Goal: Feedback & Contribution: Leave review/rating

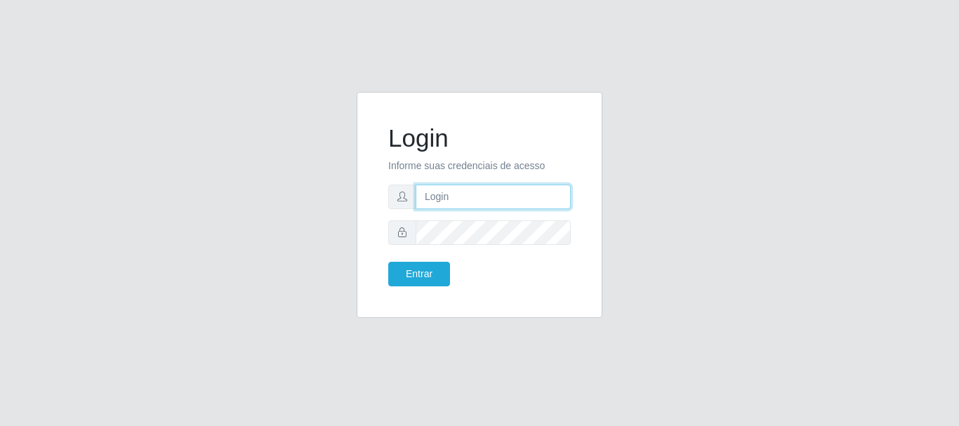
click at [448, 189] on input "text" at bounding box center [493, 197] width 155 height 25
type input "[EMAIL_ADDRESS][DOMAIN_NAME]"
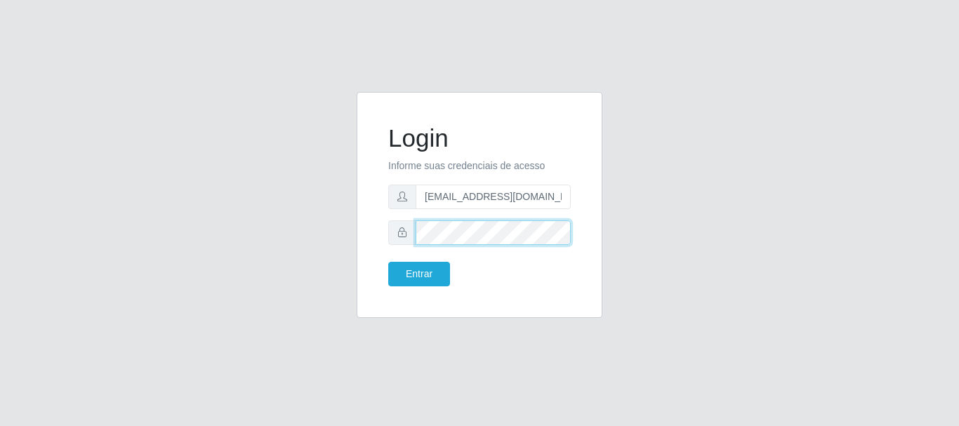
click at [388, 262] on button "Entrar" at bounding box center [419, 274] width 62 height 25
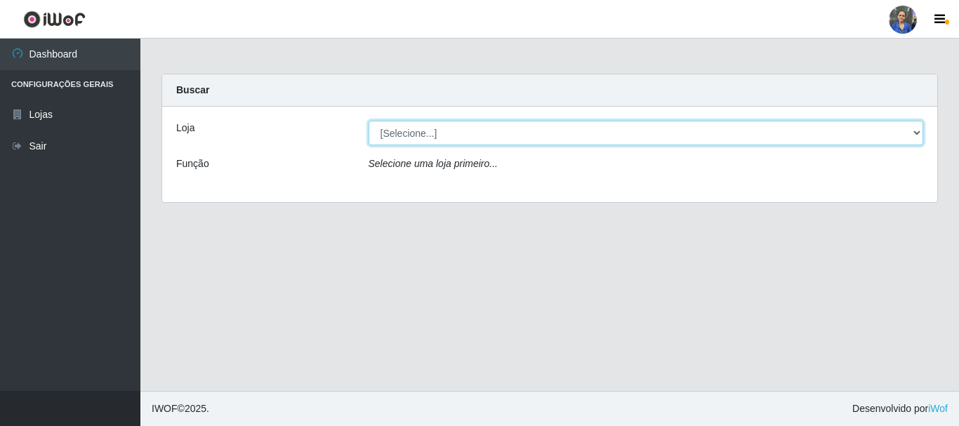
click at [477, 131] on select "[Selecione...] SuperFácil Atacado - Rodoviária" at bounding box center [646, 133] width 555 height 25
select select "400"
click at [369, 121] on select "[Selecione...] SuperFácil Atacado - Rodoviária" at bounding box center [646, 133] width 555 height 25
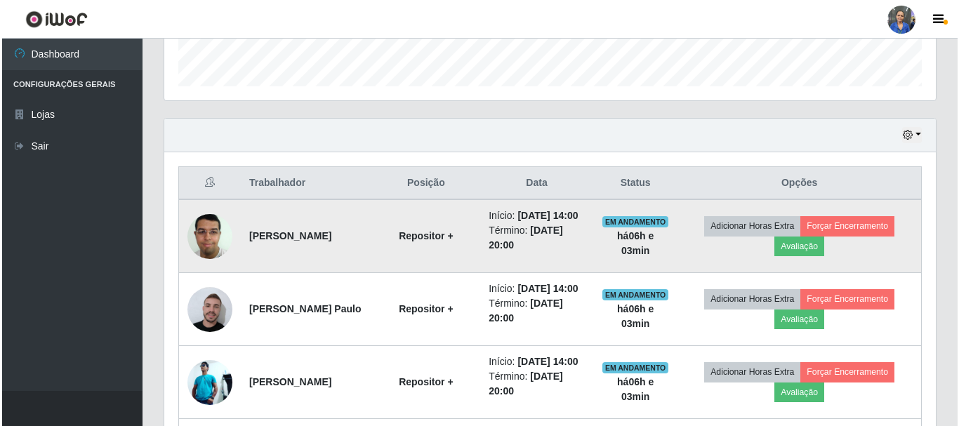
scroll to position [421, 0]
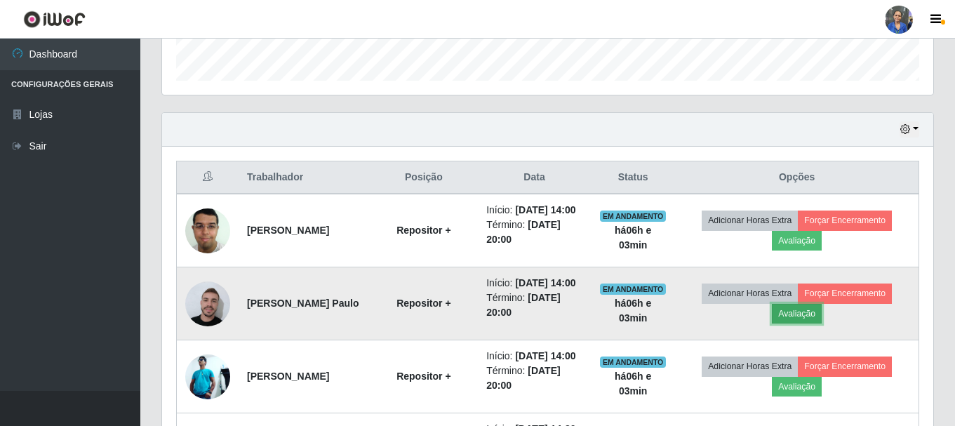
click at [814, 324] on button "Avaliação" at bounding box center [797, 314] width 50 height 20
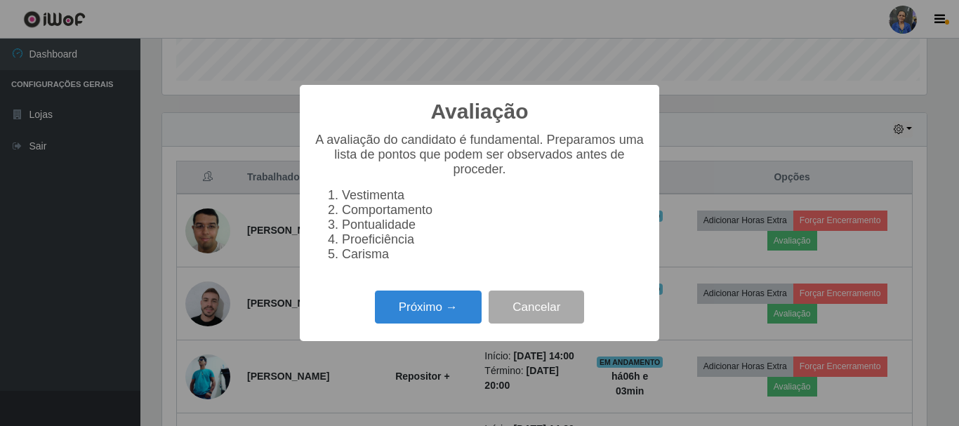
scroll to position [291, 764]
click at [433, 321] on button "Próximo →" at bounding box center [428, 307] width 107 height 33
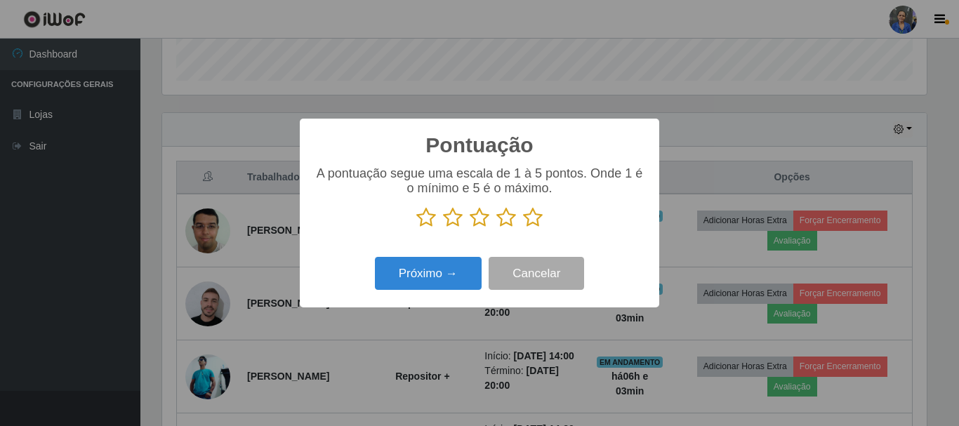
click at [537, 220] on icon at bounding box center [533, 217] width 20 height 21
click at [523, 228] on input "radio" at bounding box center [523, 228] width 0 height 0
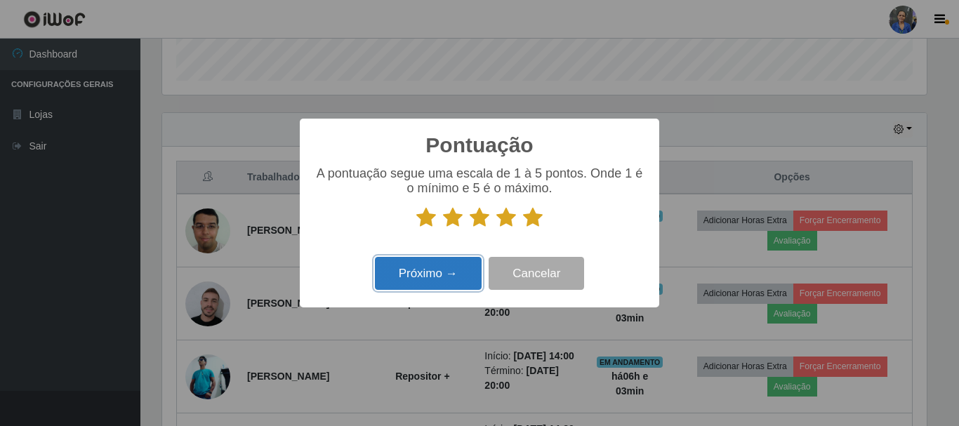
click at [430, 277] on button "Próximo →" at bounding box center [428, 273] width 107 height 33
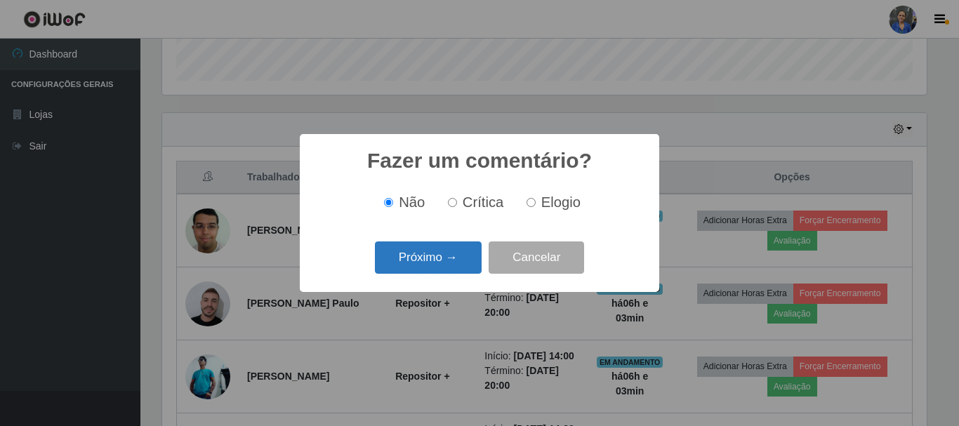
click at [465, 268] on button "Próximo →" at bounding box center [428, 257] width 107 height 33
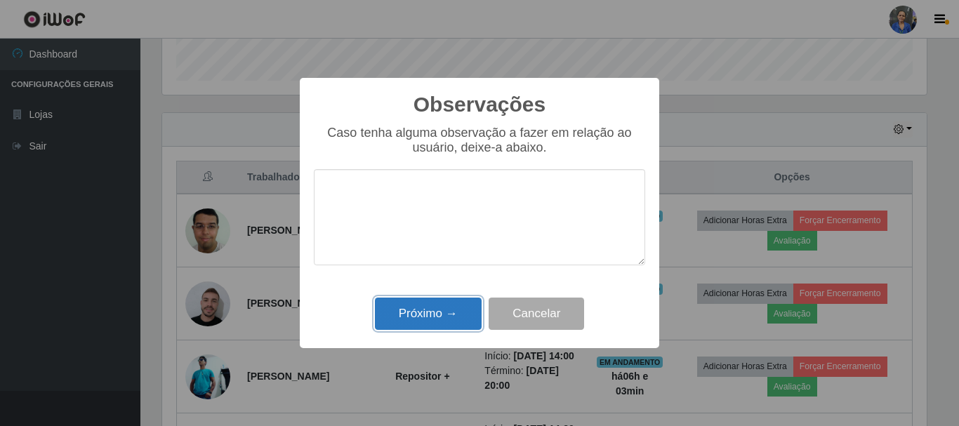
click at [456, 318] on button "Próximo →" at bounding box center [428, 314] width 107 height 33
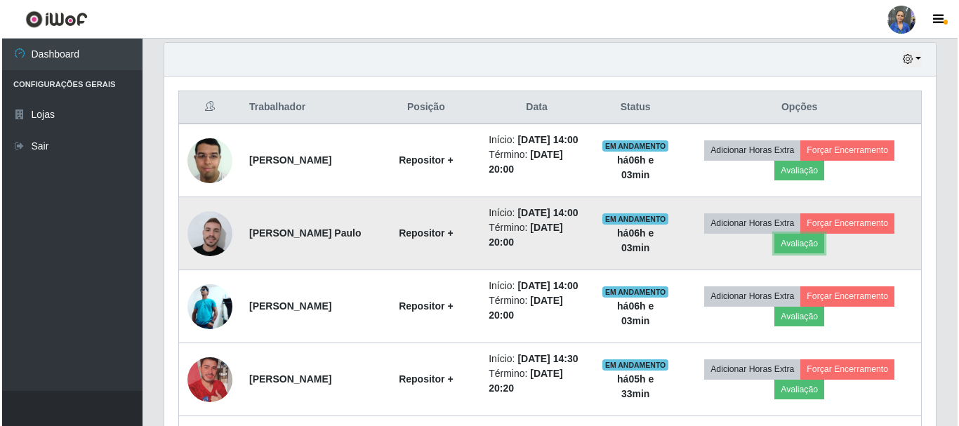
scroll to position [562, 0]
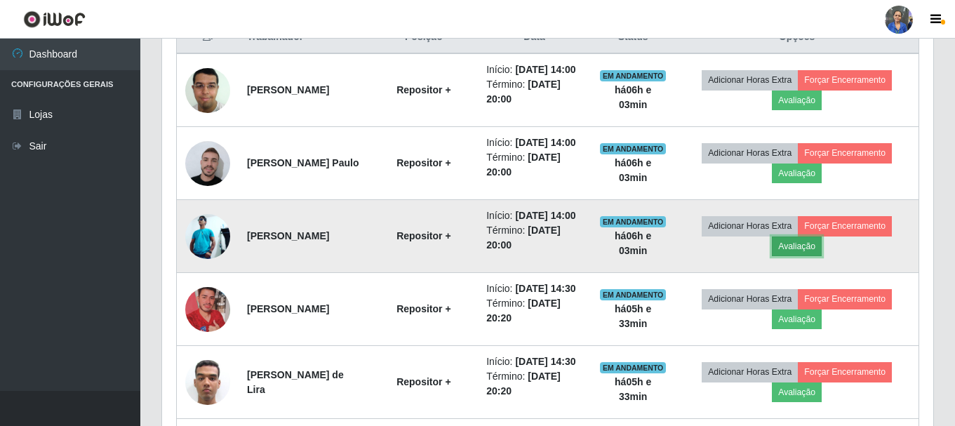
click at [812, 256] on button "Avaliação" at bounding box center [797, 247] width 50 height 20
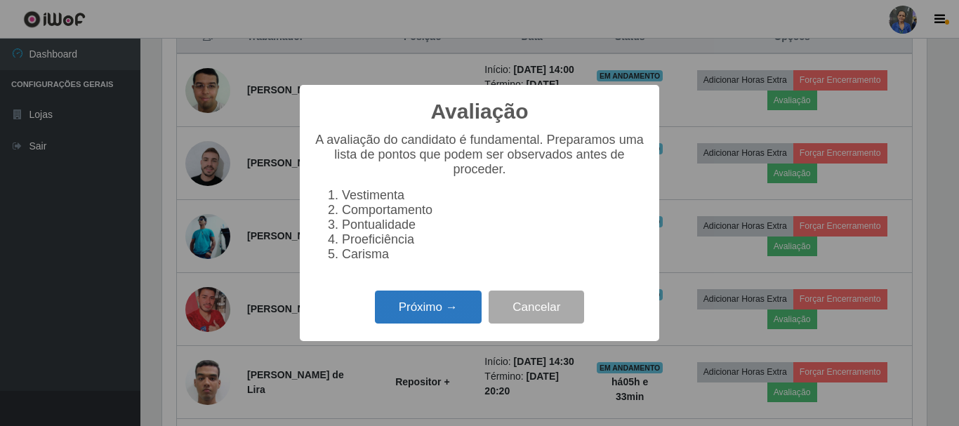
click at [447, 316] on button "Próximo →" at bounding box center [428, 307] width 107 height 33
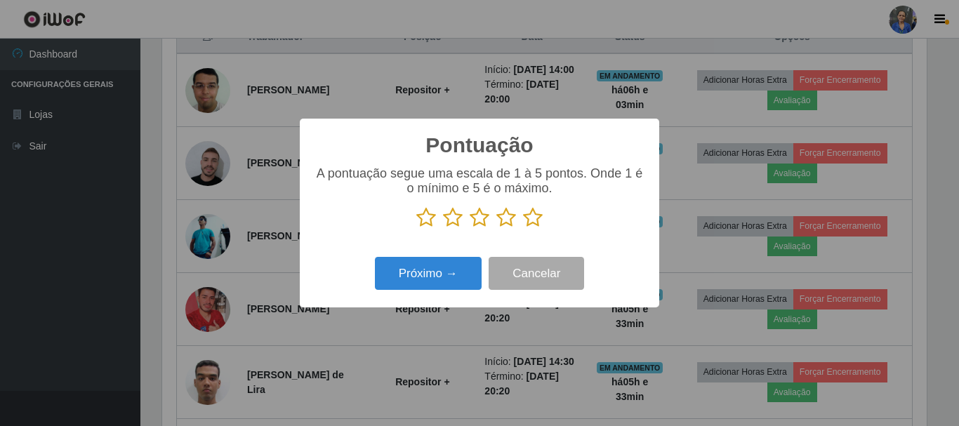
click at [532, 222] on icon at bounding box center [533, 217] width 20 height 21
click at [523, 228] on input "radio" at bounding box center [523, 228] width 0 height 0
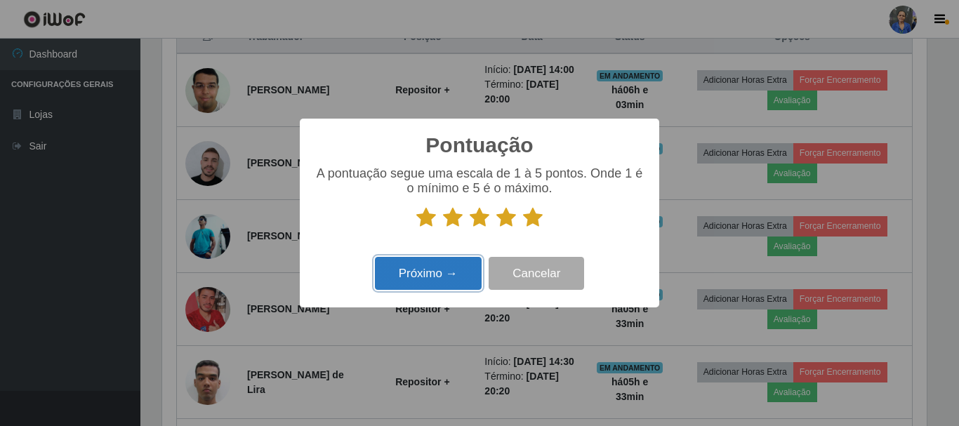
click at [427, 283] on button "Próximo →" at bounding box center [428, 273] width 107 height 33
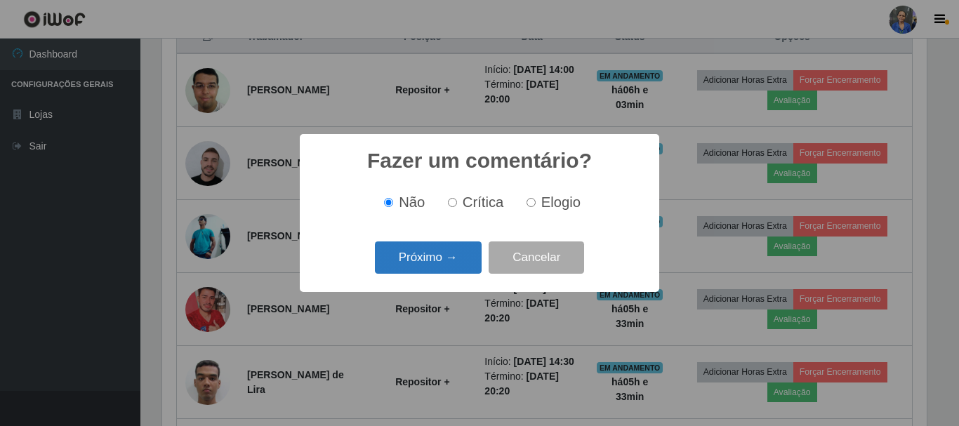
click at [469, 267] on button "Próximo →" at bounding box center [428, 257] width 107 height 33
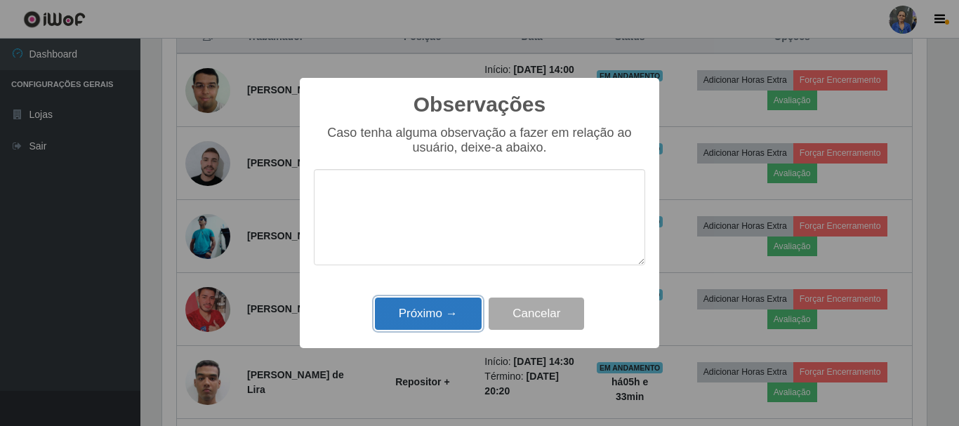
click at [471, 317] on button "Próximo →" at bounding box center [428, 314] width 107 height 33
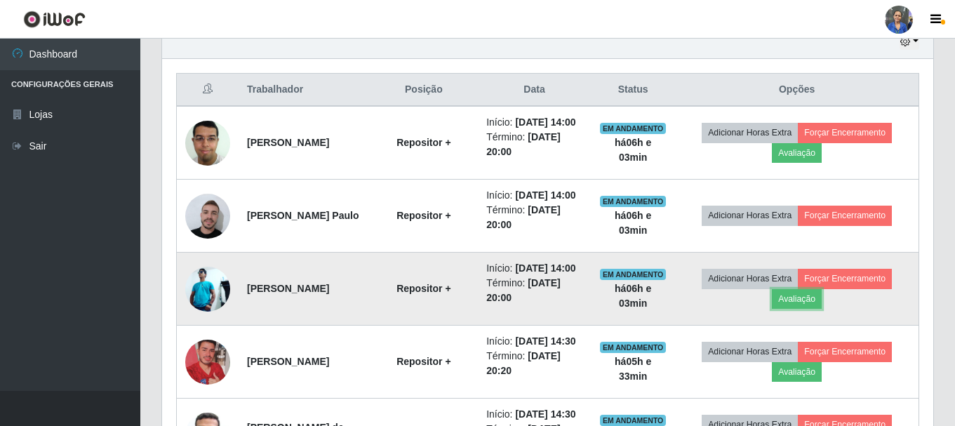
scroll to position [491, 0]
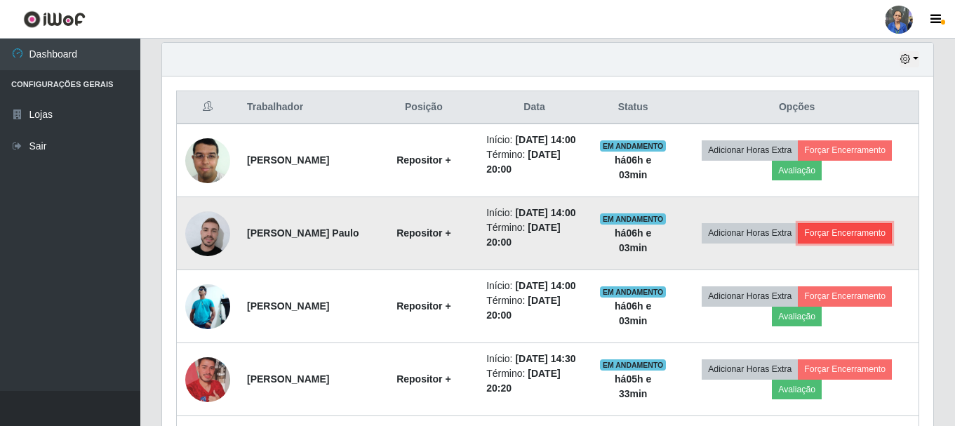
click at [840, 243] on button "Forçar Encerramento" at bounding box center [845, 233] width 94 height 20
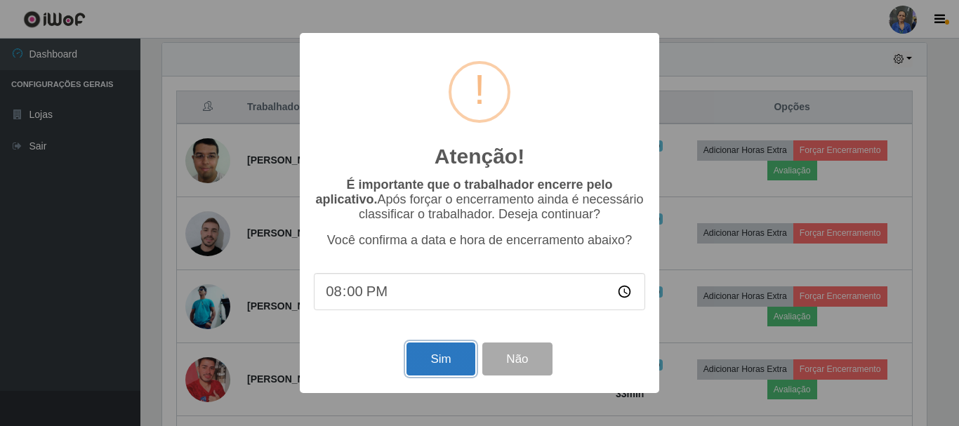
click at [435, 366] on button "Sim" at bounding box center [440, 359] width 68 height 33
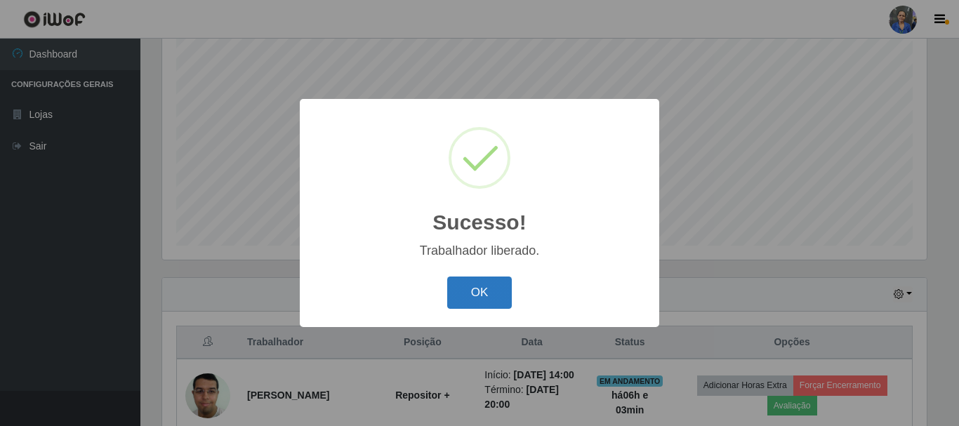
click at [500, 298] on button "OK" at bounding box center [479, 293] width 65 height 33
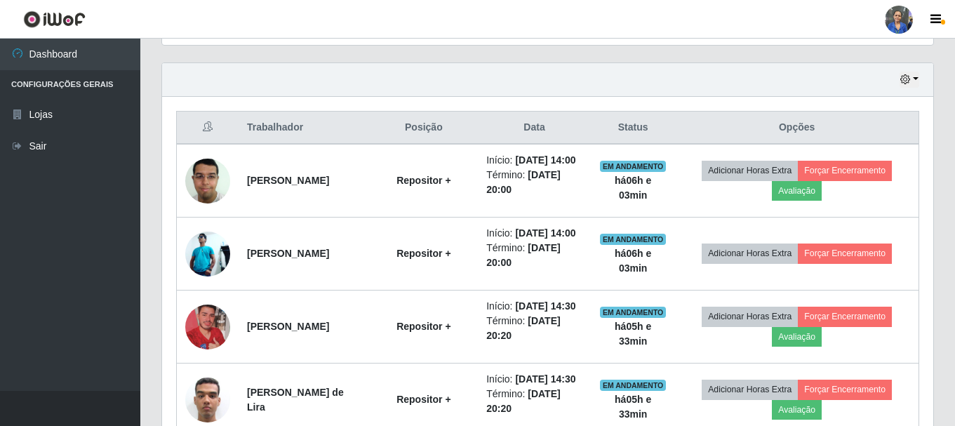
scroll to position [537, 0]
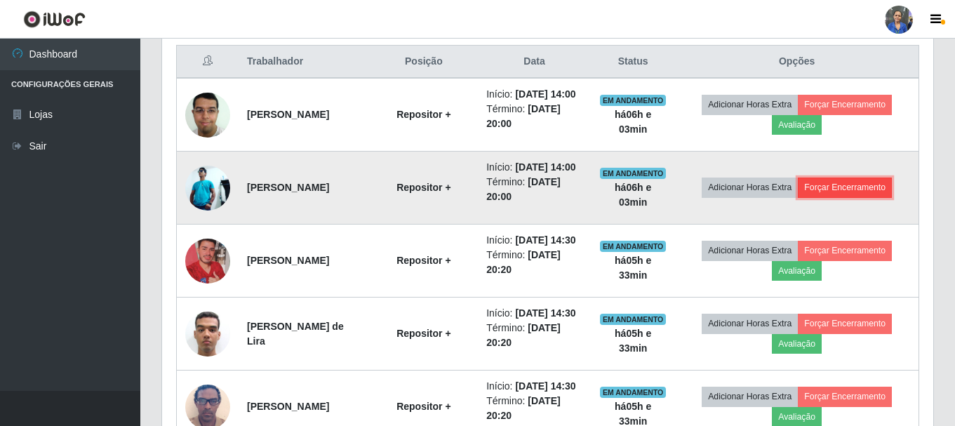
click at [871, 197] on button "Forçar Encerramento" at bounding box center [845, 188] width 94 height 20
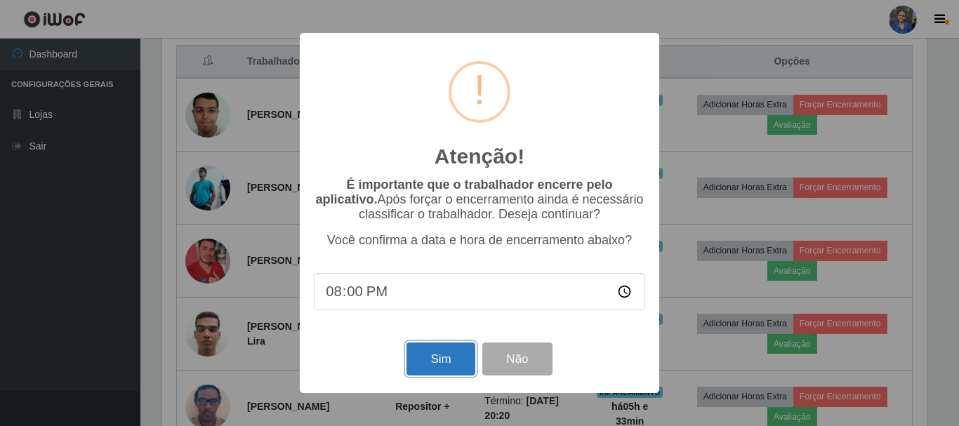
click at [428, 359] on button "Sim" at bounding box center [440, 359] width 68 height 33
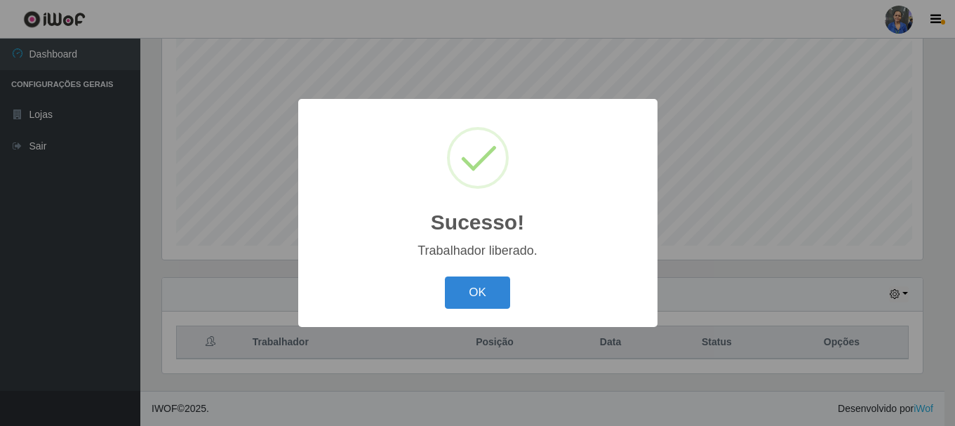
scroll to position [0, 0]
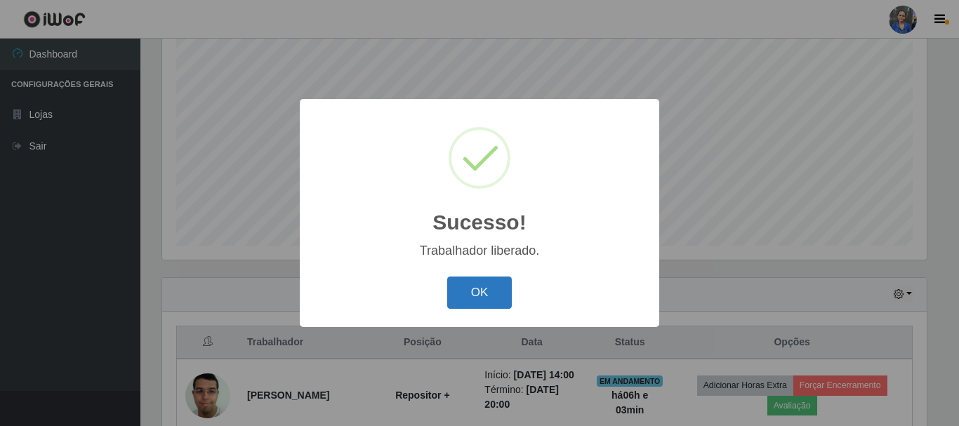
click at [478, 303] on button "OK" at bounding box center [479, 293] width 65 height 33
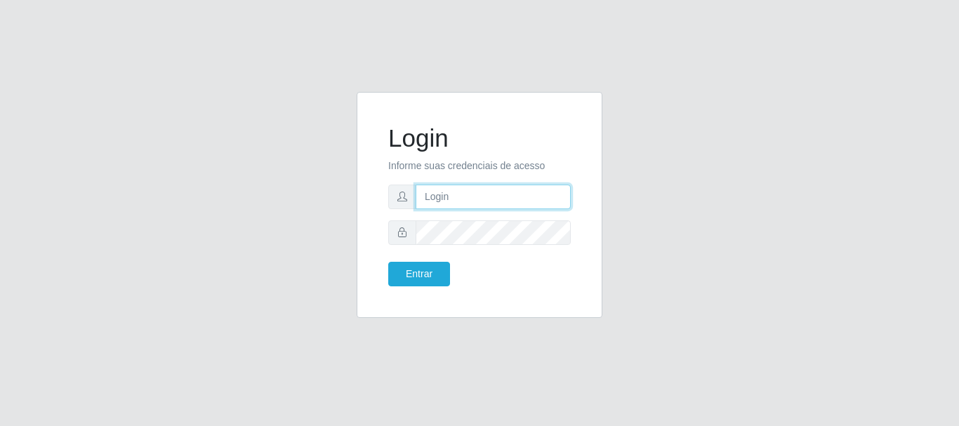
click at [429, 197] on input "text" at bounding box center [493, 197] width 155 height 25
type input "[EMAIL_ADDRESS][DOMAIN_NAME]"
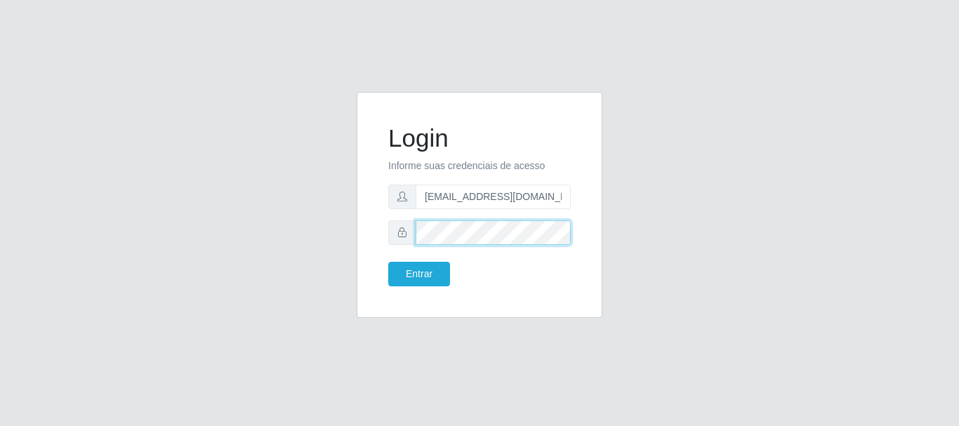
click at [388, 262] on button "Entrar" at bounding box center [419, 274] width 62 height 25
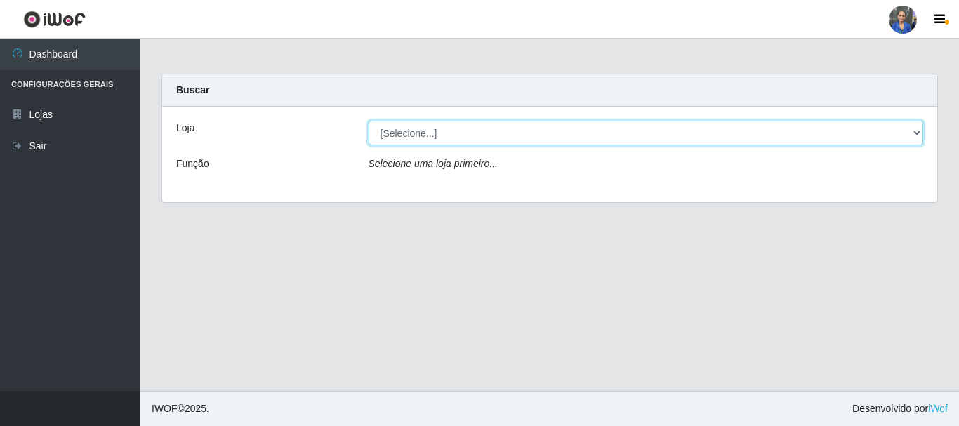
click at [920, 134] on select "[Selecione...] SuperFácil Atacado - Rodoviária" at bounding box center [646, 133] width 555 height 25
select select "400"
click at [369, 121] on select "[Selecione...] SuperFácil Atacado - Rodoviária" at bounding box center [646, 133] width 555 height 25
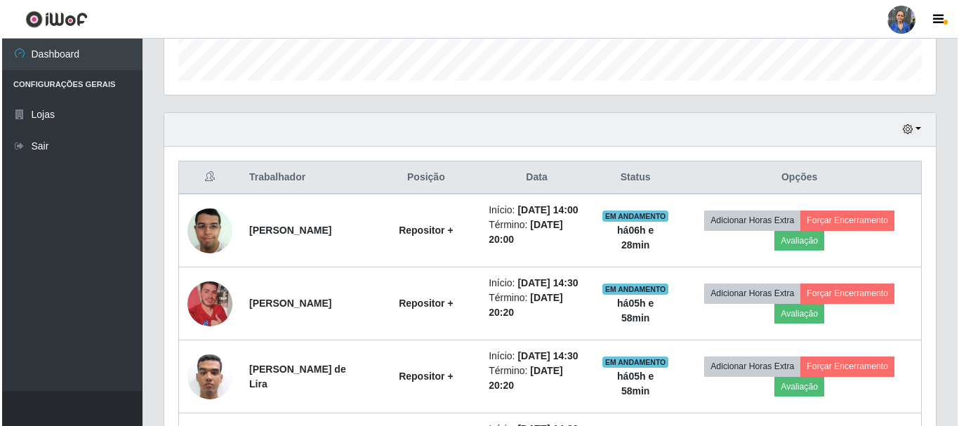
scroll to position [491, 0]
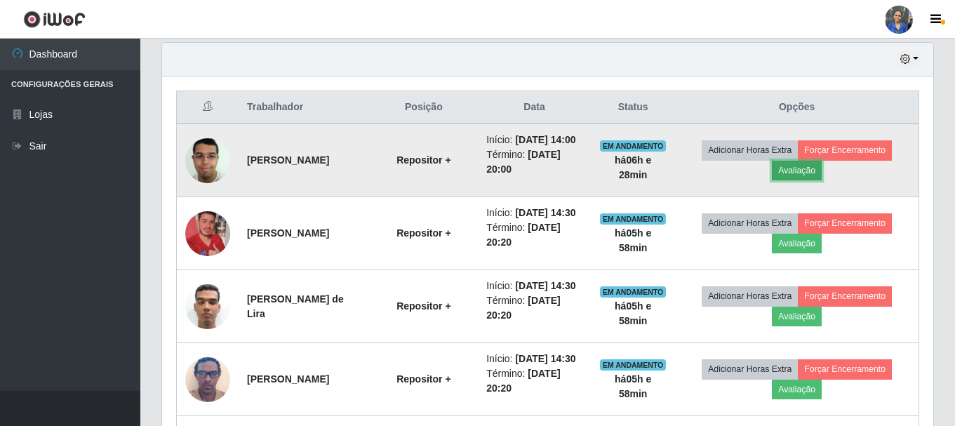
click at [810, 180] on button "Avaliação" at bounding box center [797, 171] width 50 height 20
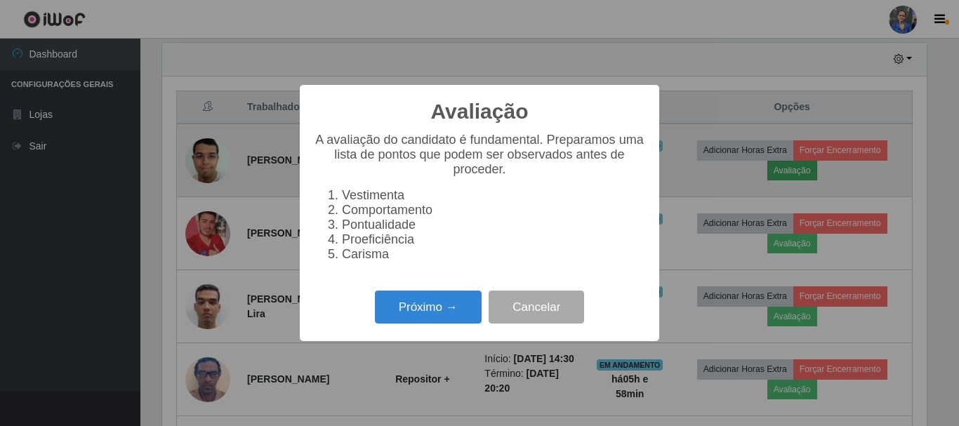
scroll to position [291, 764]
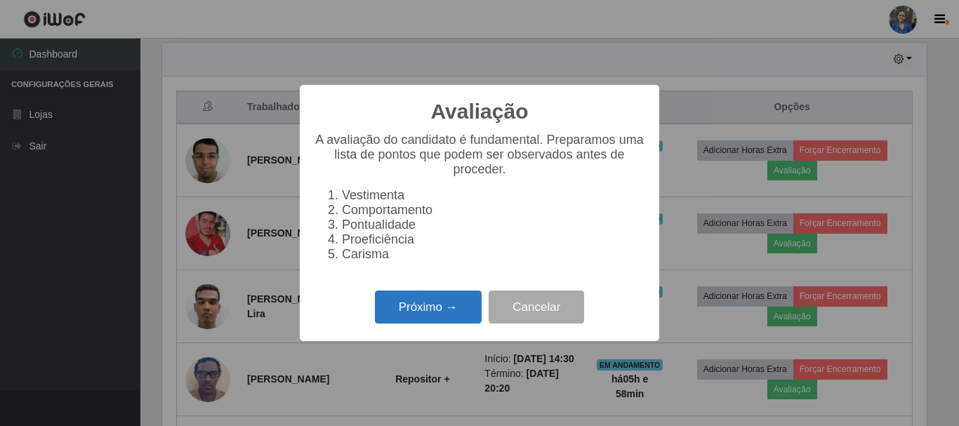
click at [422, 311] on button "Próximo →" at bounding box center [428, 307] width 107 height 33
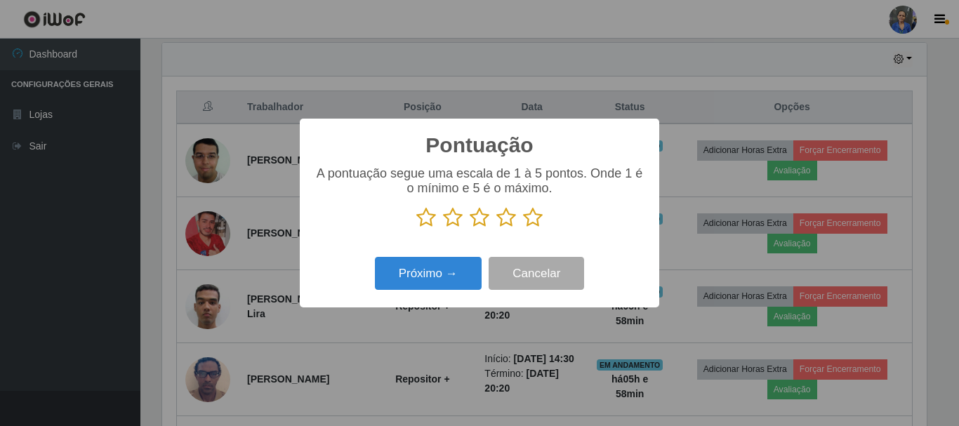
click at [537, 221] on icon at bounding box center [533, 217] width 20 height 21
click at [523, 228] on input "radio" at bounding box center [523, 228] width 0 height 0
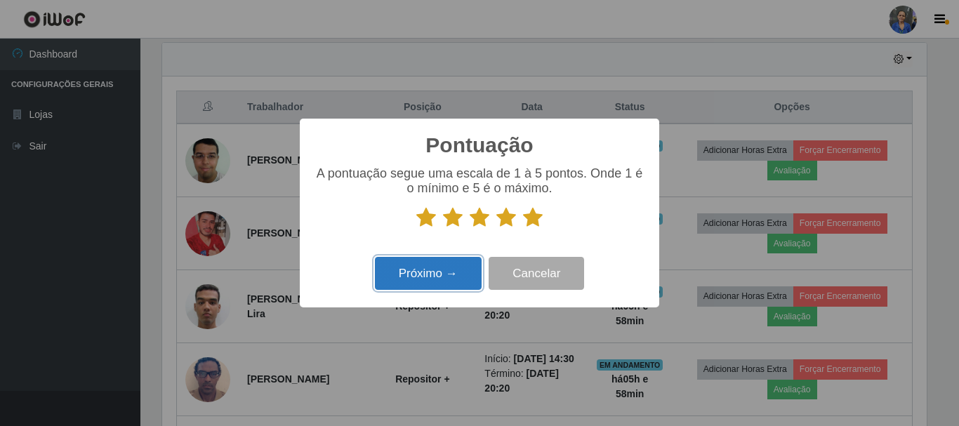
click at [426, 272] on button "Próximo →" at bounding box center [428, 273] width 107 height 33
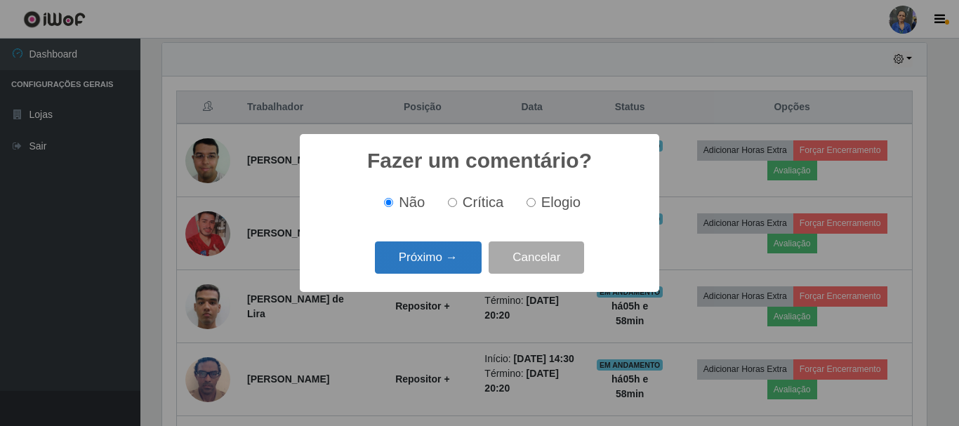
click at [424, 253] on button "Próximo →" at bounding box center [428, 257] width 107 height 33
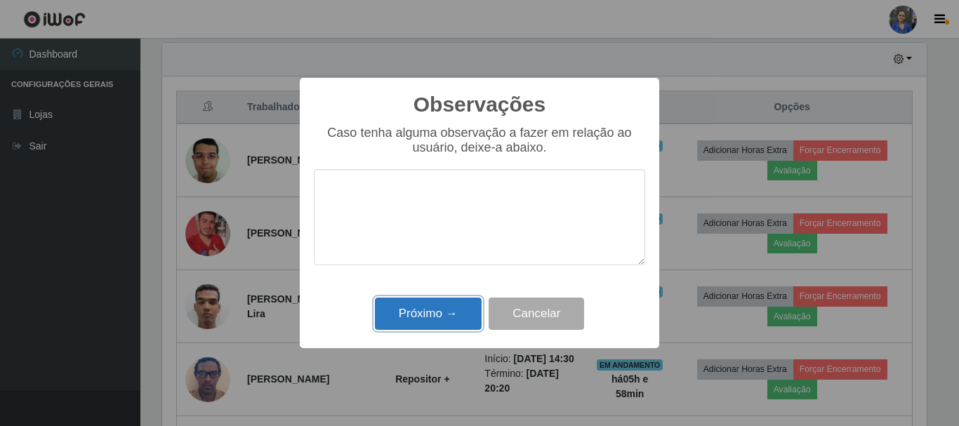
click at [413, 320] on button "Próximo →" at bounding box center [428, 314] width 107 height 33
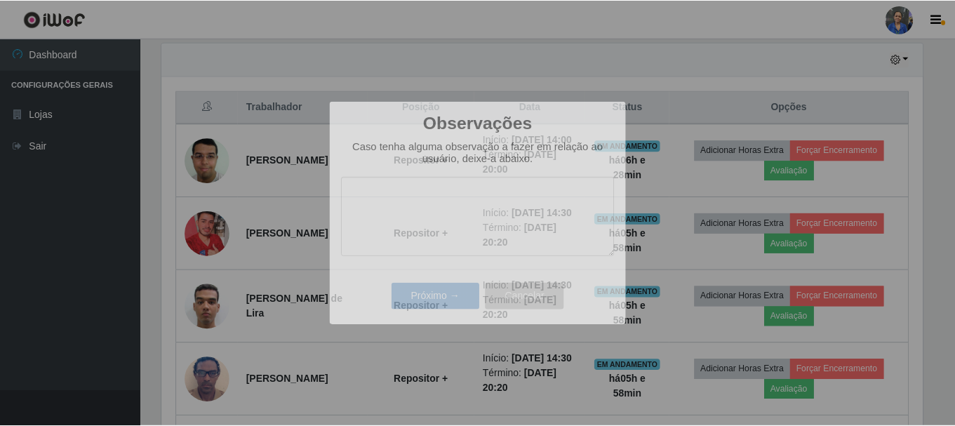
scroll to position [291, 771]
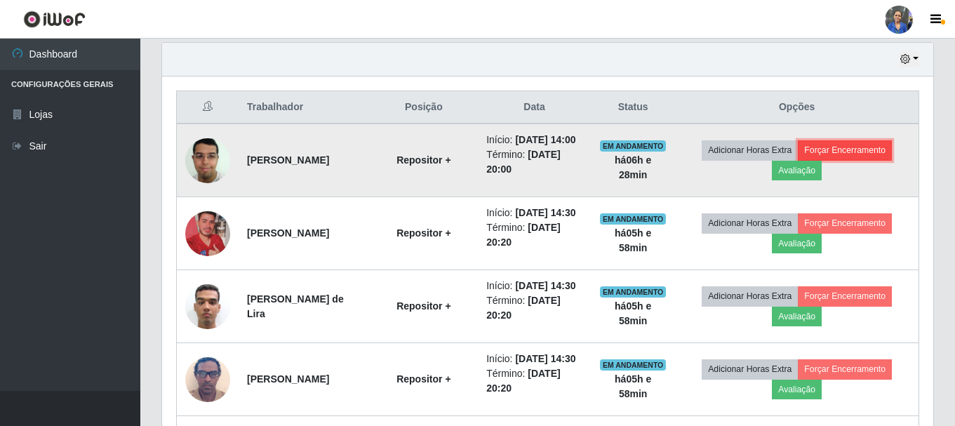
click at [858, 155] on button "Forçar Encerramento" at bounding box center [845, 150] width 94 height 20
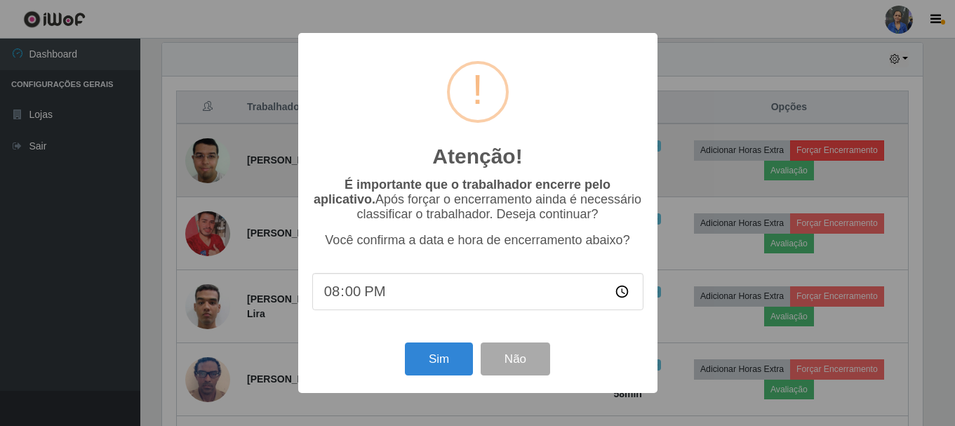
scroll to position [291, 764]
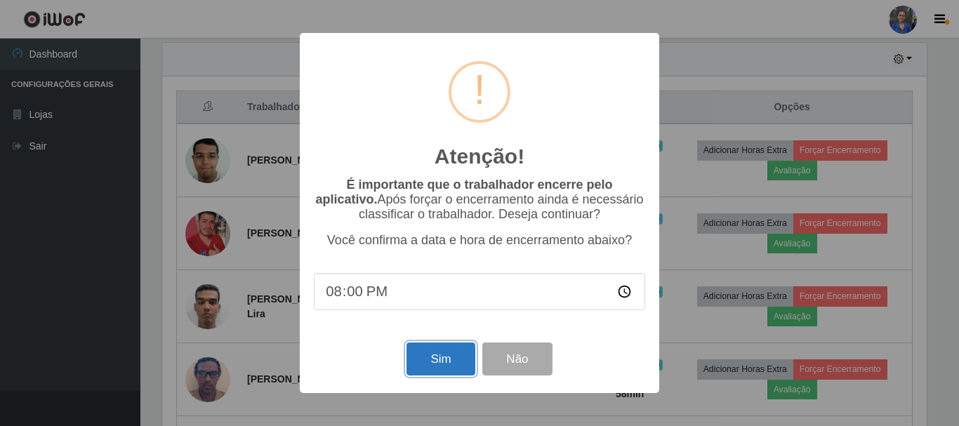
click at [435, 360] on button "Sim" at bounding box center [440, 359] width 68 height 33
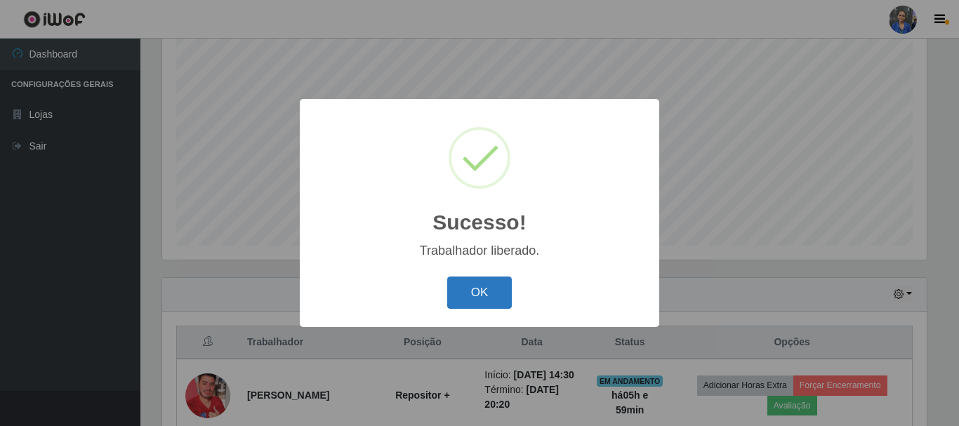
click at [488, 284] on button "OK" at bounding box center [479, 293] width 65 height 33
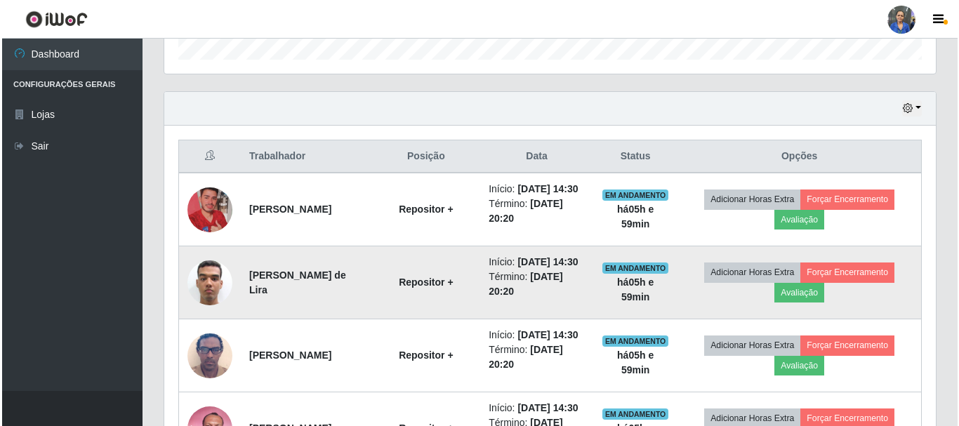
scroll to position [467, 0]
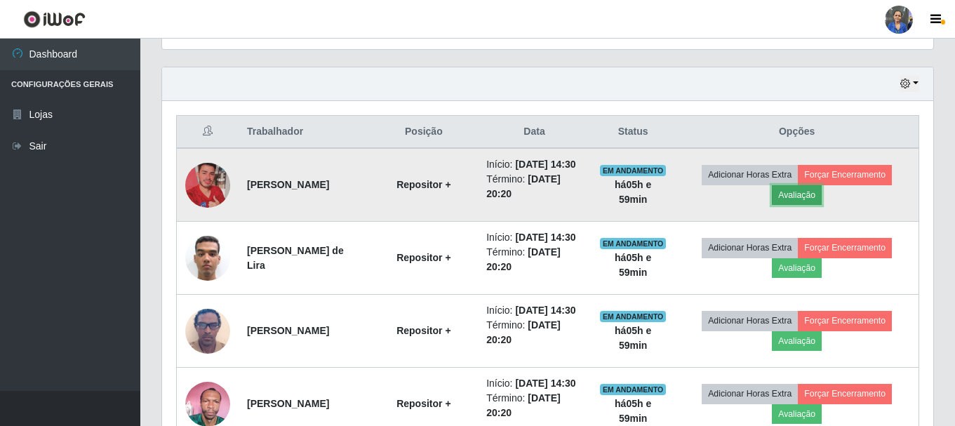
click at [815, 204] on button "Avaliação" at bounding box center [797, 195] width 50 height 20
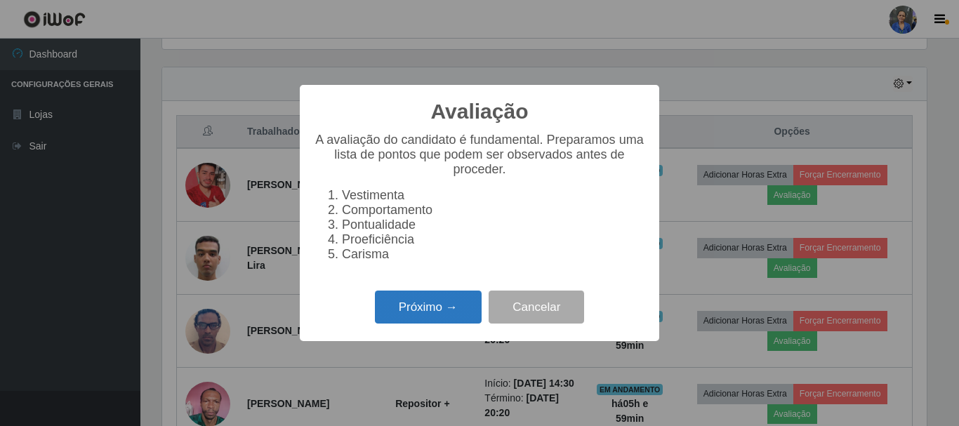
click at [423, 316] on button "Próximo →" at bounding box center [428, 307] width 107 height 33
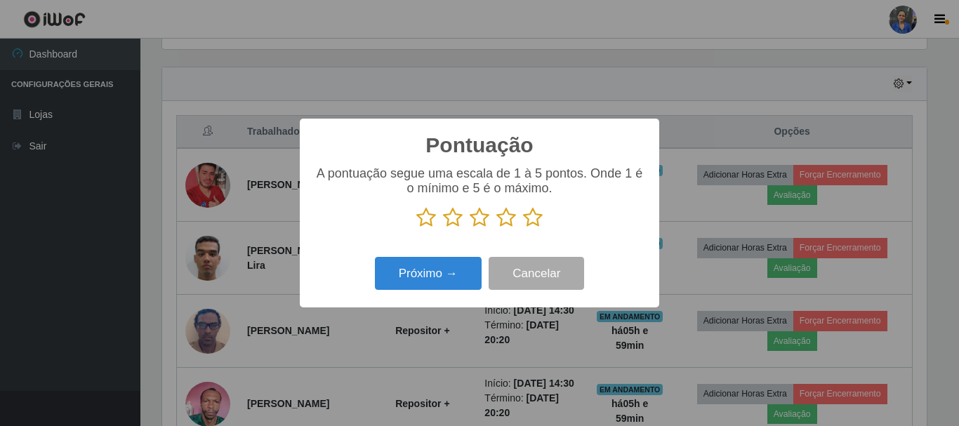
drag, startPoint x: 538, startPoint y: 213, endPoint x: 532, endPoint y: 221, distance: 9.5
click at [538, 215] on icon at bounding box center [533, 217] width 20 height 21
click at [523, 228] on input "radio" at bounding box center [523, 228] width 0 height 0
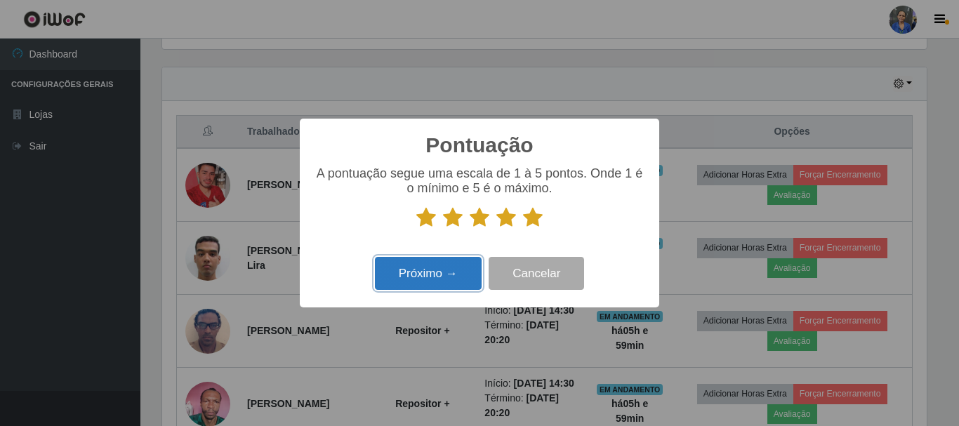
click at [447, 274] on button "Próximo →" at bounding box center [428, 273] width 107 height 33
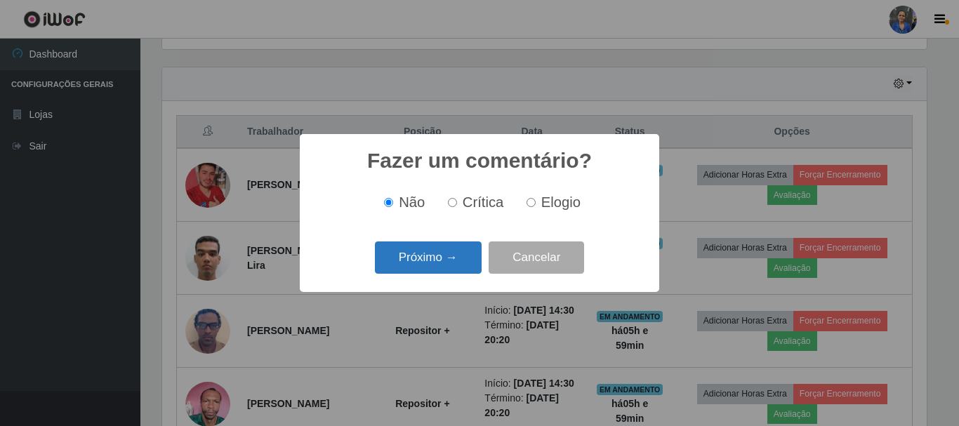
click at [448, 262] on button "Próximo →" at bounding box center [428, 257] width 107 height 33
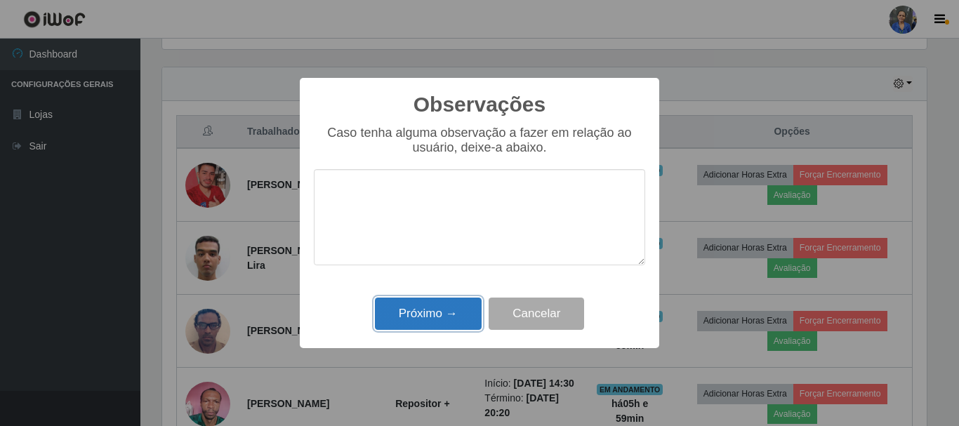
click at [436, 314] on button "Próximo →" at bounding box center [428, 314] width 107 height 33
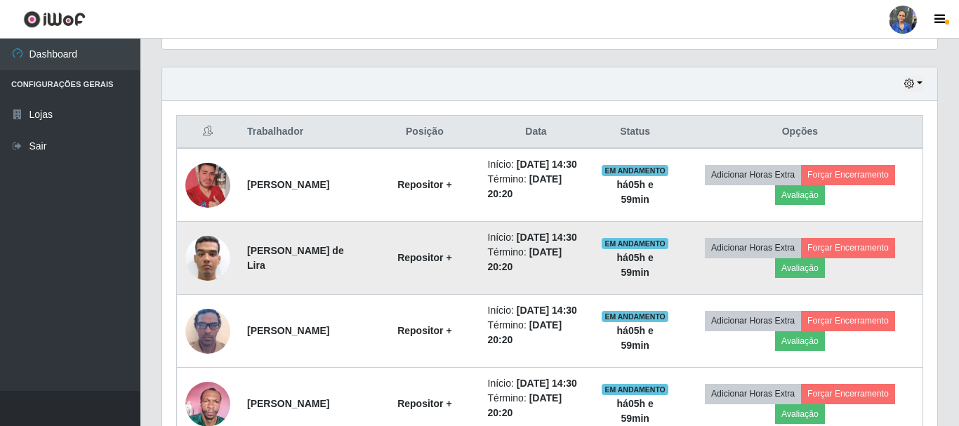
scroll to position [291, 771]
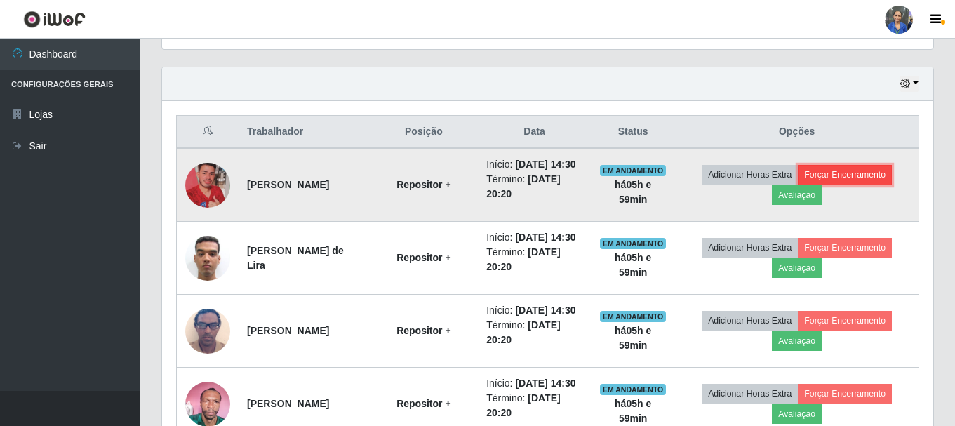
click at [865, 178] on button "Forçar Encerramento" at bounding box center [845, 175] width 94 height 20
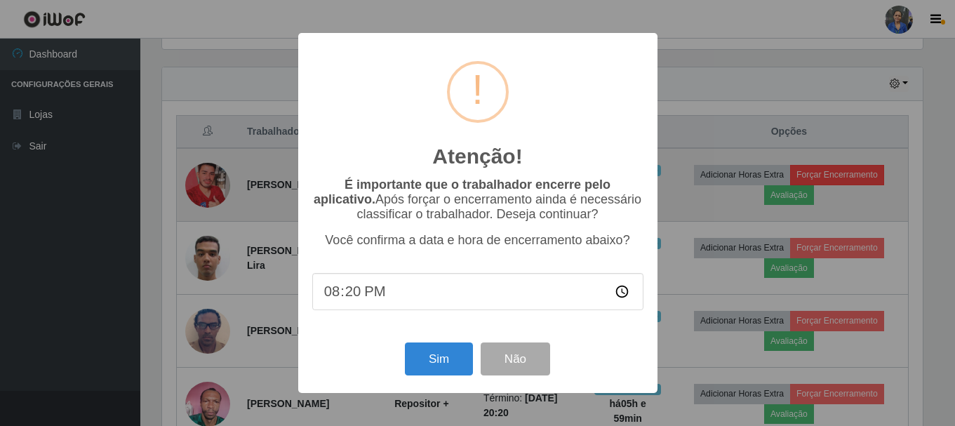
scroll to position [291, 764]
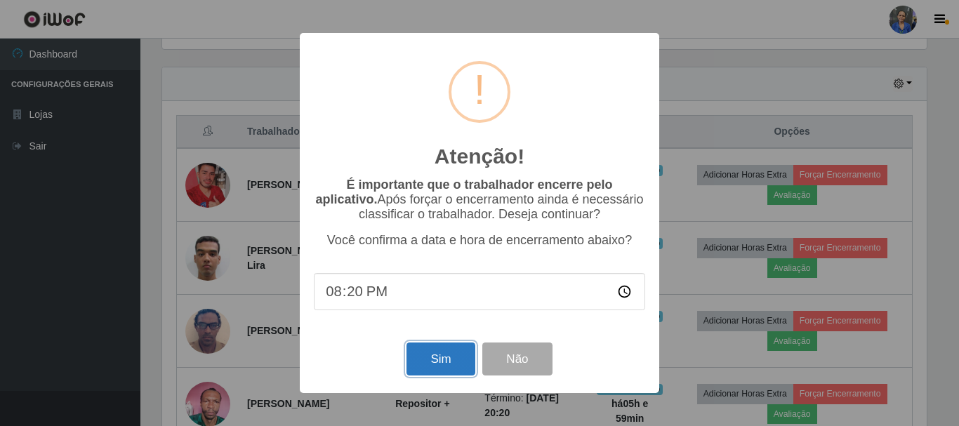
click at [444, 356] on button "Sim" at bounding box center [440, 359] width 68 height 33
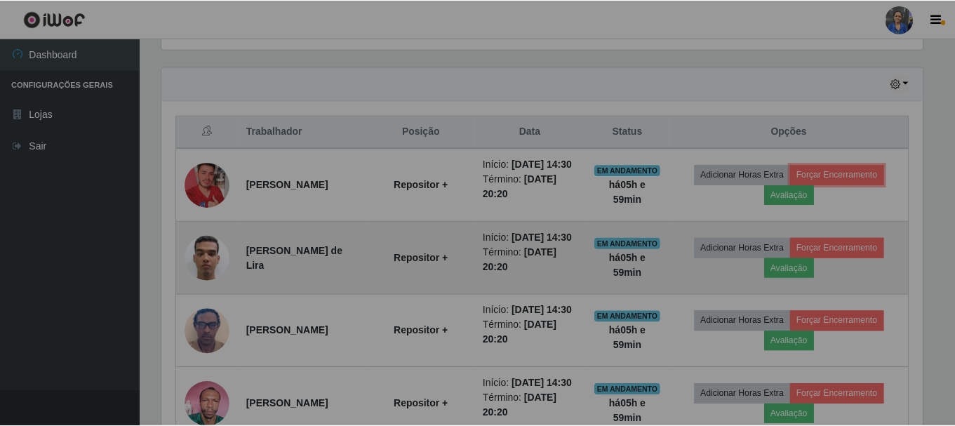
scroll to position [0, 0]
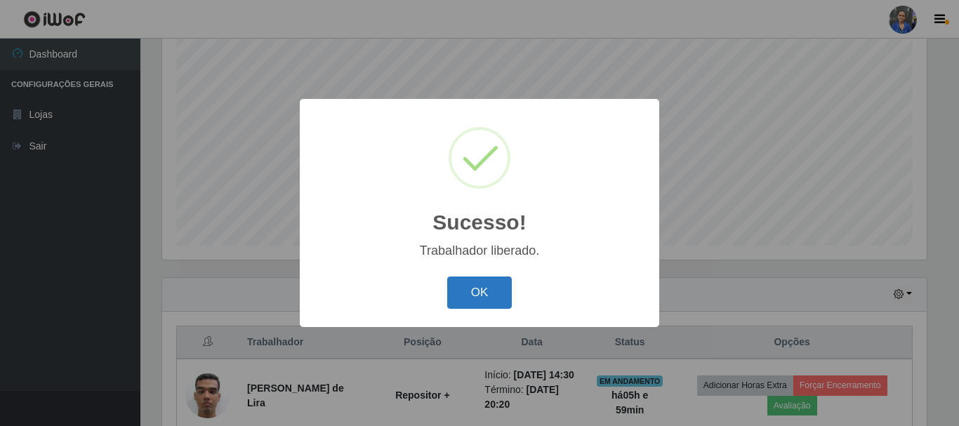
click at [489, 289] on button "OK" at bounding box center [479, 293] width 65 height 33
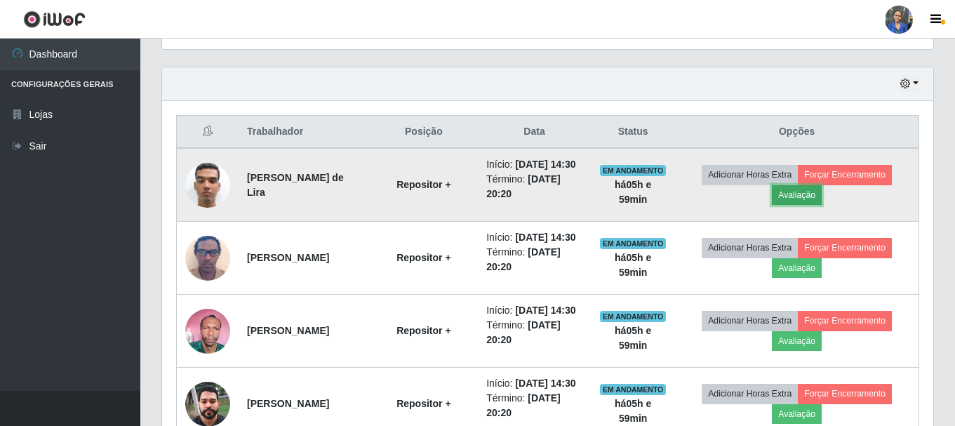
click at [811, 201] on button "Avaliação" at bounding box center [797, 195] width 50 height 20
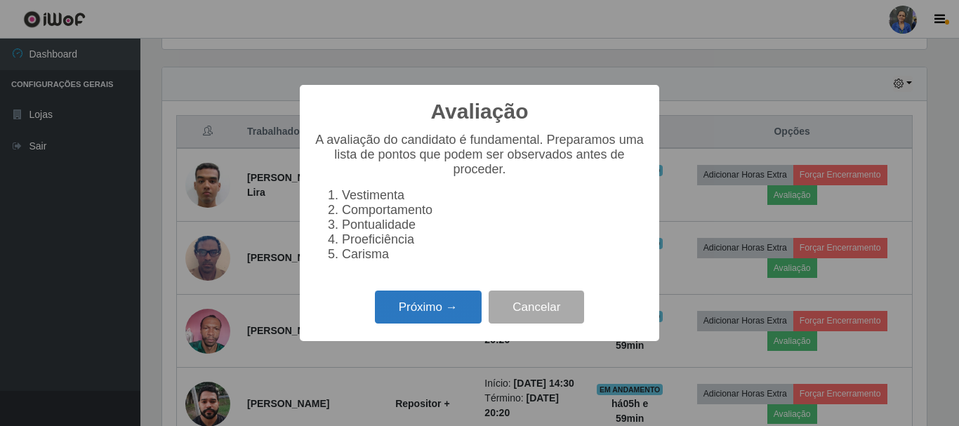
click at [435, 317] on button "Próximo →" at bounding box center [428, 307] width 107 height 33
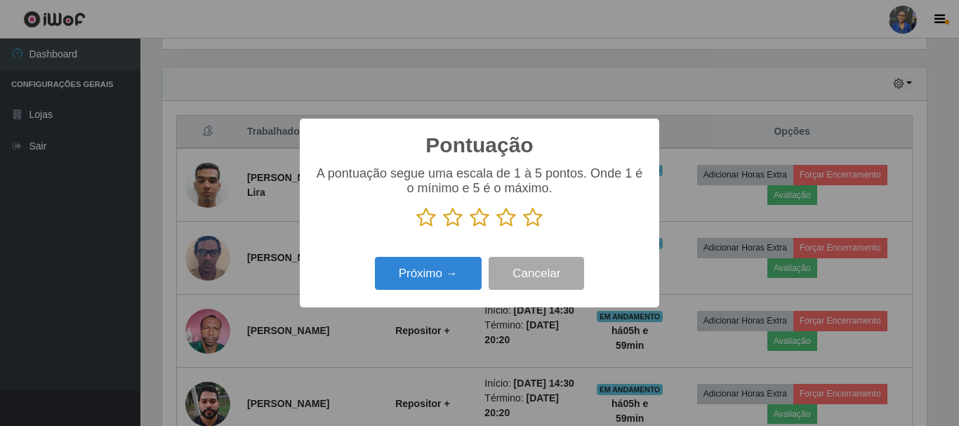
click at [540, 222] on icon at bounding box center [533, 217] width 20 height 21
click at [523, 228] on input "radio" at bounding box center [523, 228] width 0 height 0
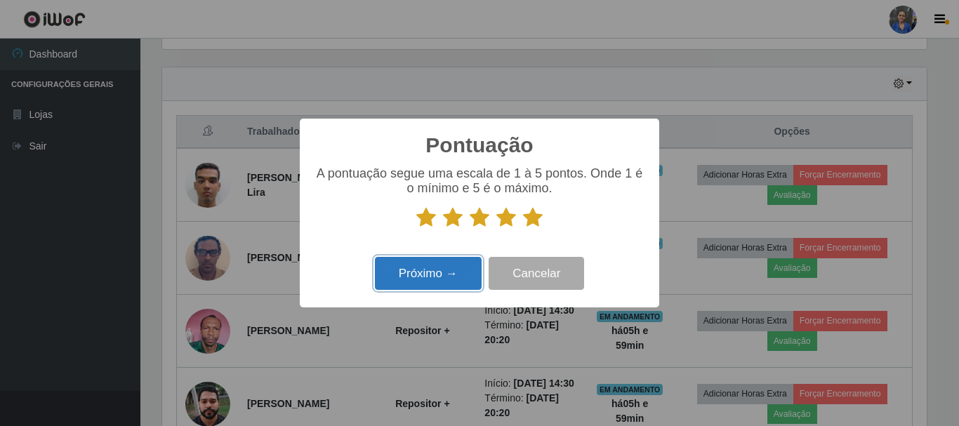
click at [422, 271] on button "Próximo →" at bounding box center [428, 273] width 107 height 33
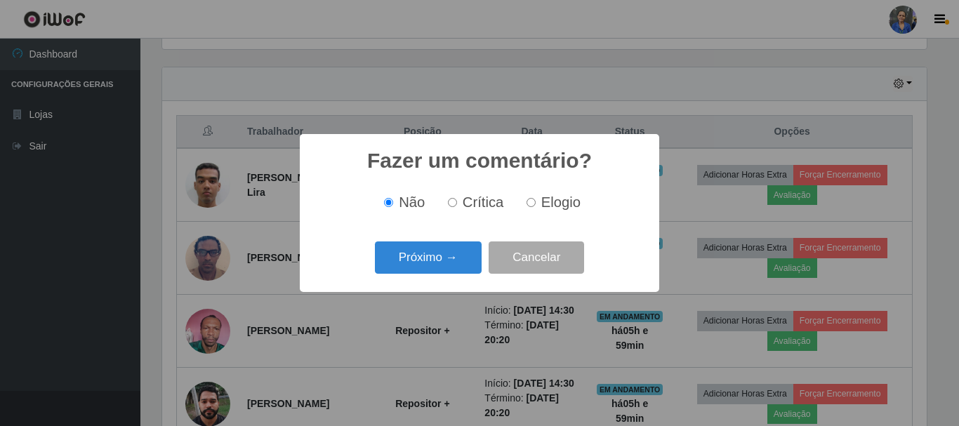
click at [542, 208] on span "Elogio" at bounding box center [560, 201] width 39 height 15
click at [536, 207] on input "Elogio" at bounding box center [530, 202] width 9 height 9
radio input "true"
click at [442, 258] on button "Próximo →" at bounding box center [428, 257] width 107 height 33
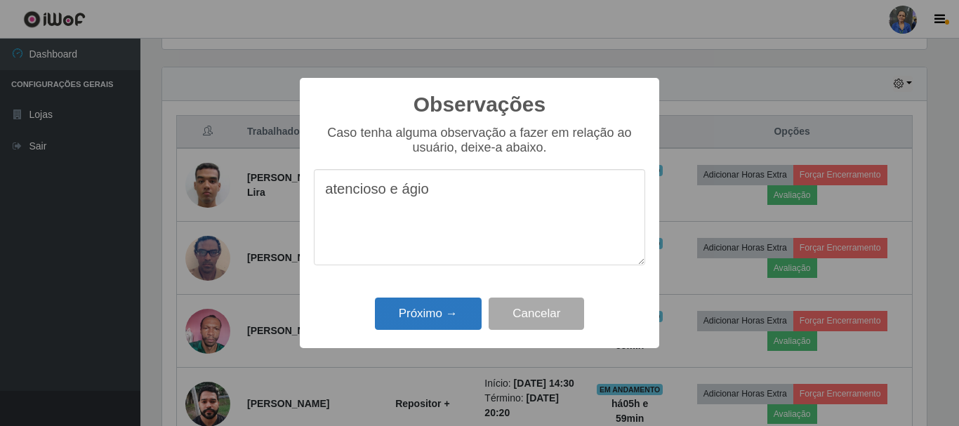
type textarea "atencioso e ágio"
click at [424, 319] on button "Próximo →" at bounding box center [428, 314] width 107 height 33
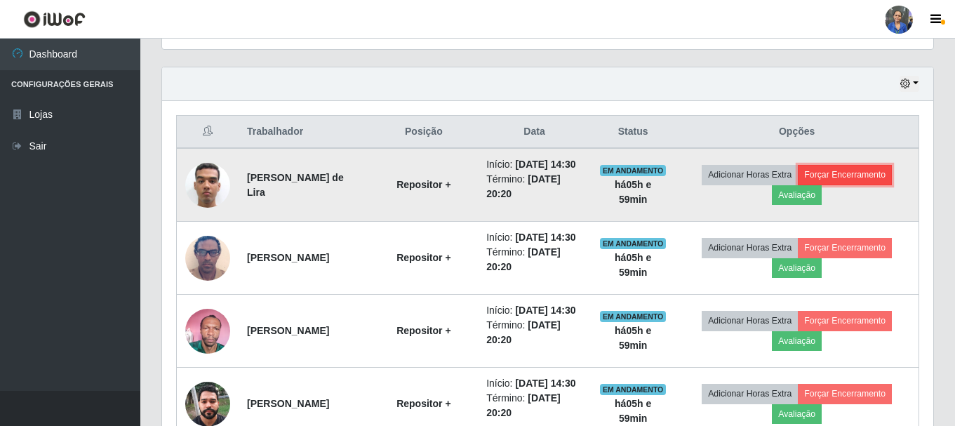
click at [856, 180] on button "Forçar Encerramento" at bounding box center [845, 175] width 94 height 20
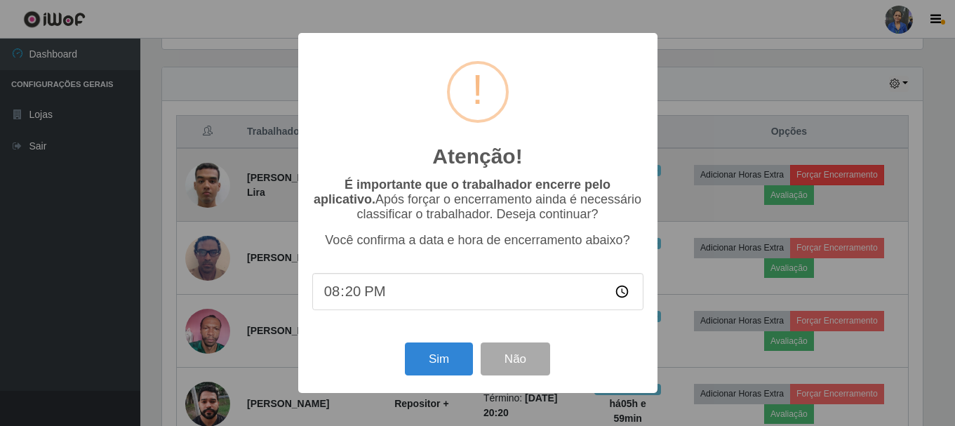
scroll to position [291, 764]
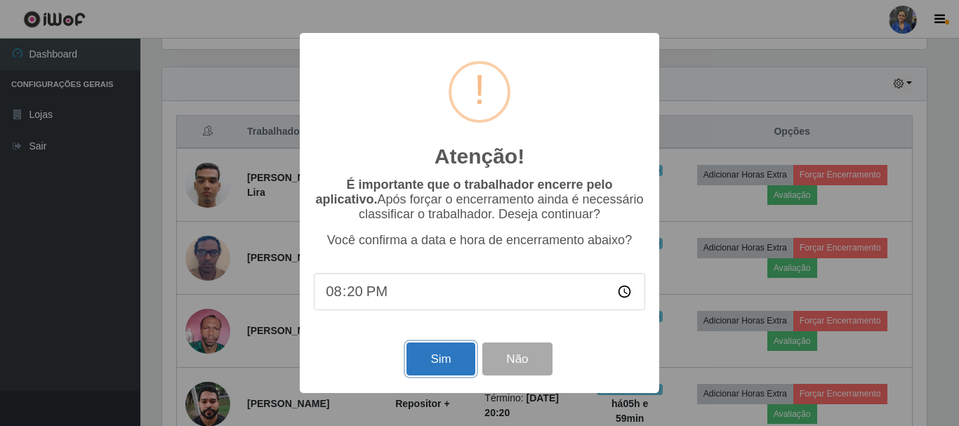
click at [418, 362] on button "Sim" at bounding box center [440, 359] width 68 height 33
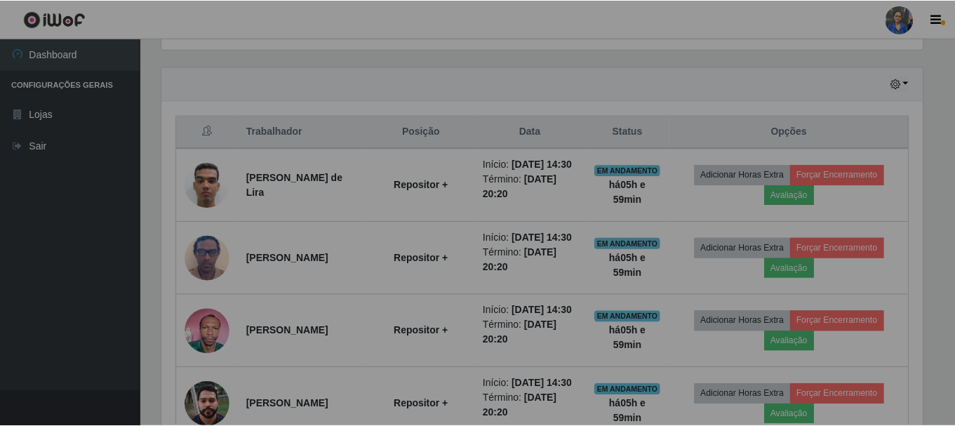
scroll to position [291, 771]
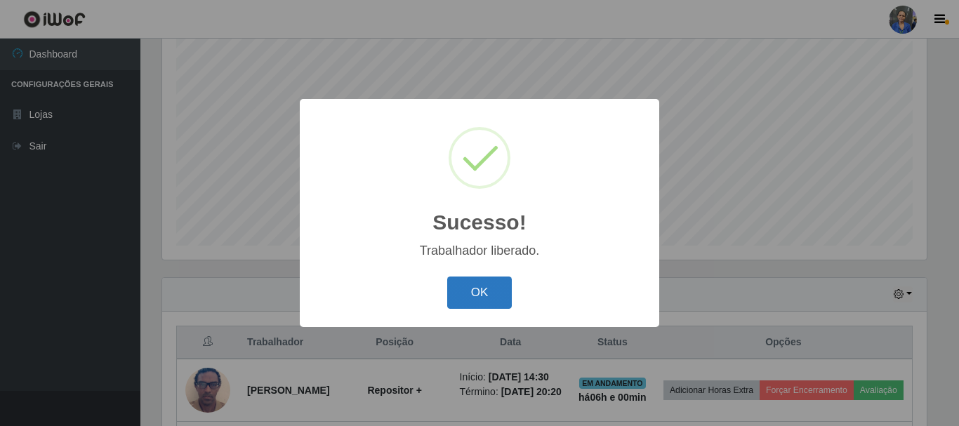
click at [493, 299] on button "OK" at bounding box center [479, 293] width 65 height 33
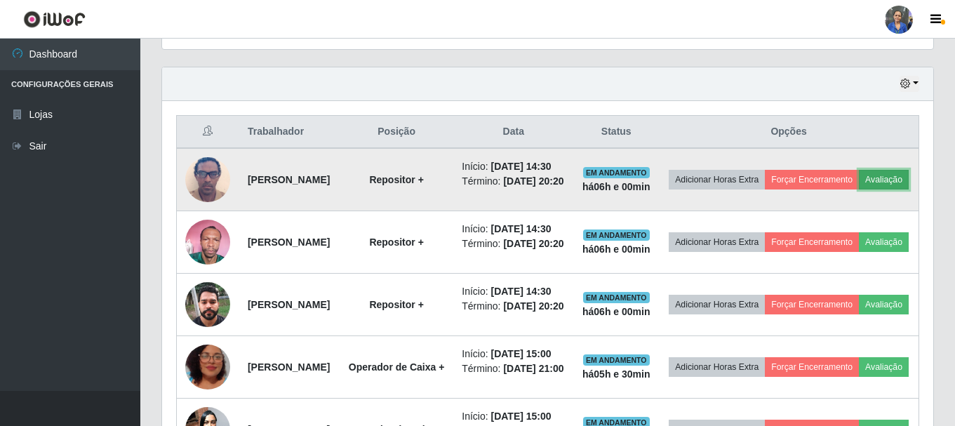
click at [859, 190] on button "Avaliação" at bounding box center [884, 180] width 50 height 20
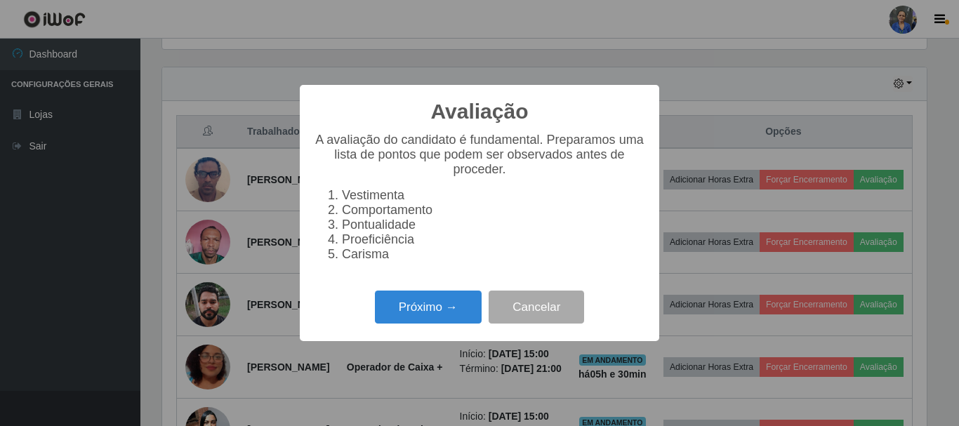
click at [695, 212] on div "Avaliação × A avaliação do candidato é fundamental. Preparamos uma lista de pon…" at bounding box center [479, 213] width 959 height 426
click at [442, 310] on button "Próximo →" at bounding box center [428, 307] width 107 height 33
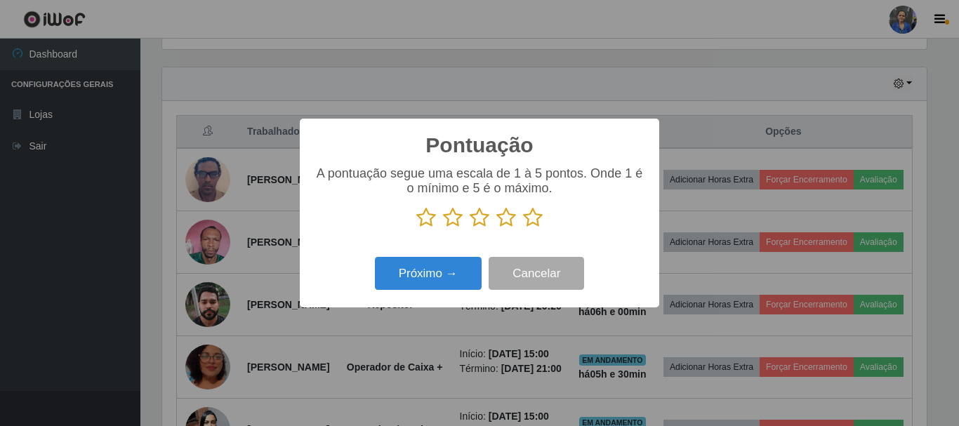
click at [536, 215] on icon at bounding box center [533, 217] width 20 height 21
click at [523, 228] on input "radio" at bounding box center [523, 228] width 0 height 0
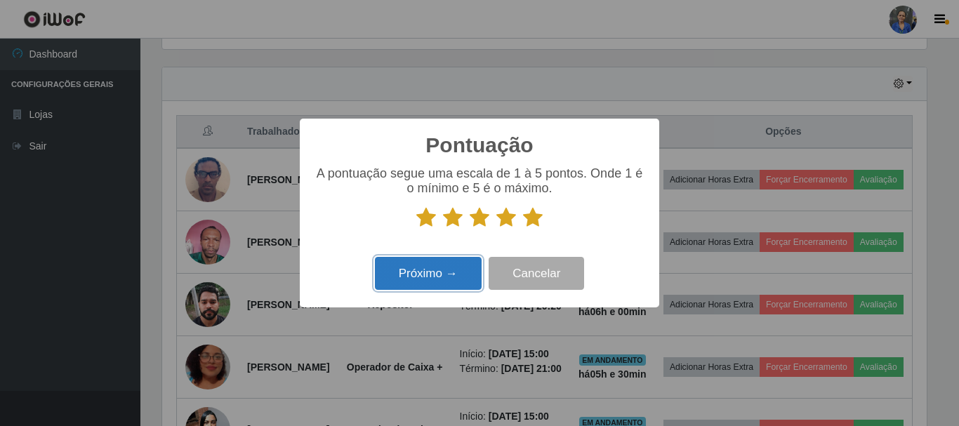
click at [444, 274] on button "Próximo →" at bounding box center [428, 273] width 107 height 33
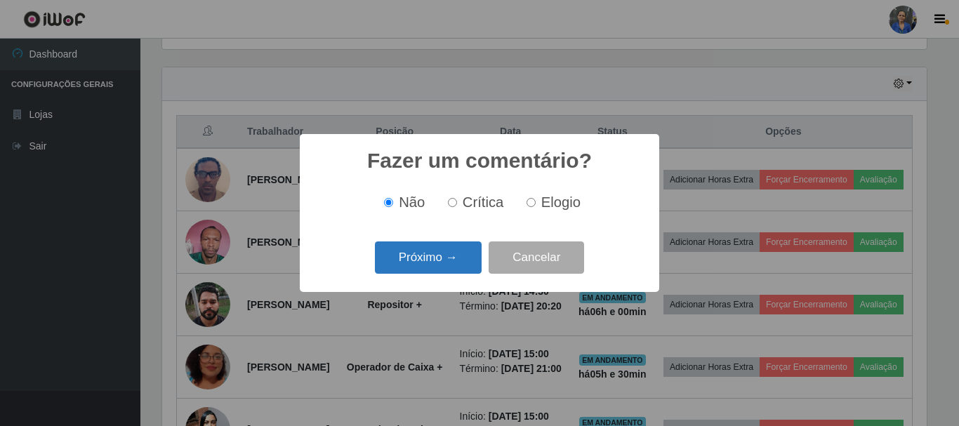
click at [437, 265] on button "Próximo →" at bounding box center [428, 257] width 107 height 33
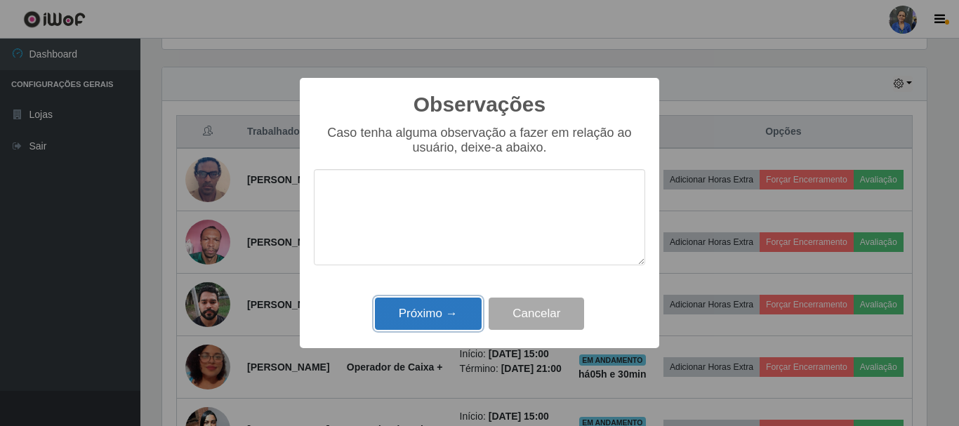
click at [424, 310] on button "Próximo →" at bounding box center [428, 314] width 107 height 33
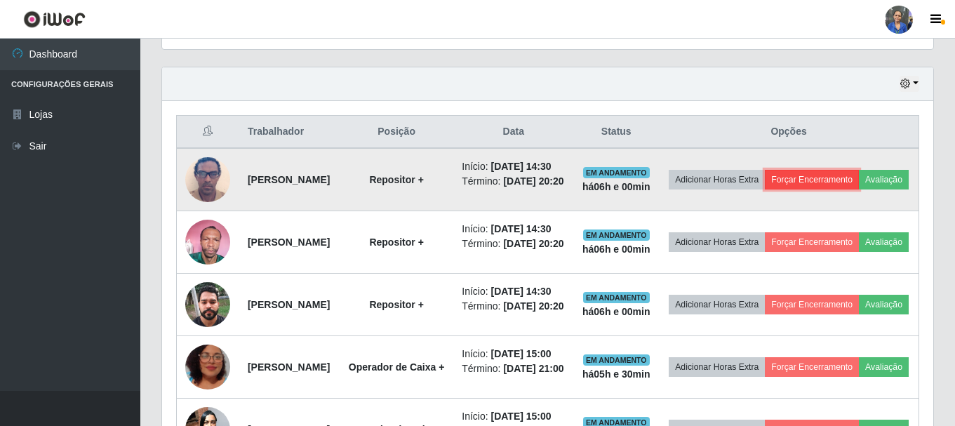
click at [830, 182] on button "Forçar Encerramento" at bounding box center [812, 180] width 94 height 20
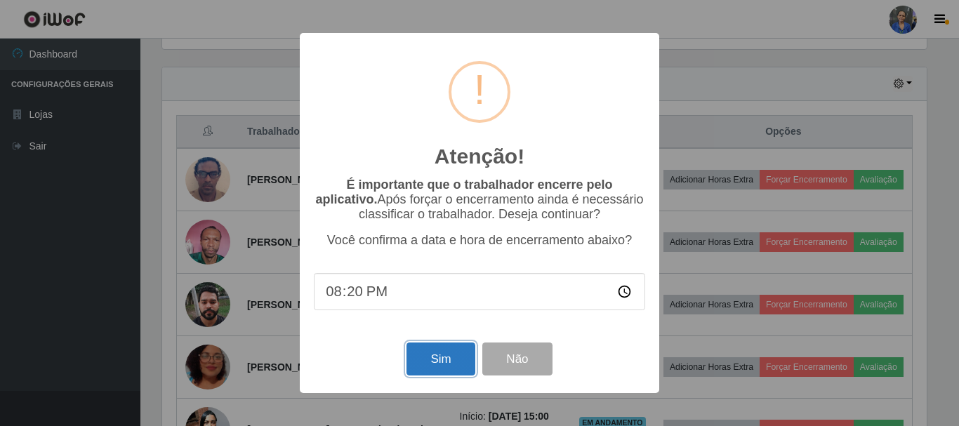
click at [420, 370] on button "Sim" at bounding box center [440, 359] width 68 height 33
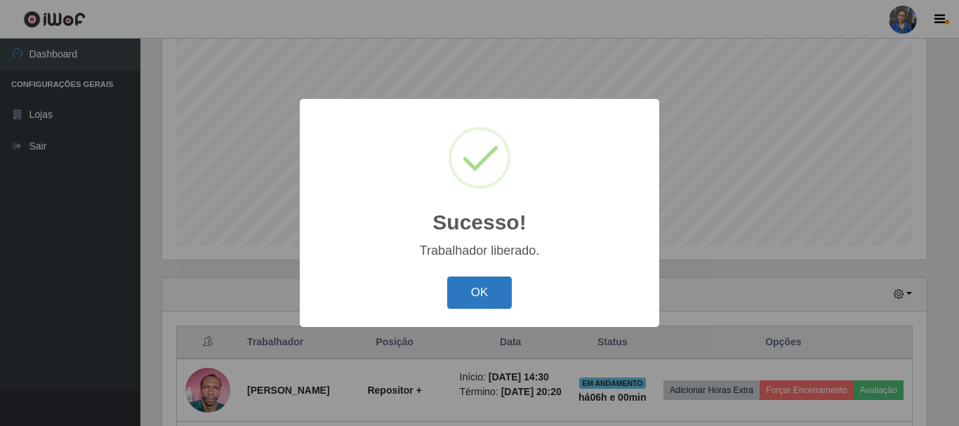
click at [456, 296] on button "OK" at bounding box center [479, 293] width 65 height 33
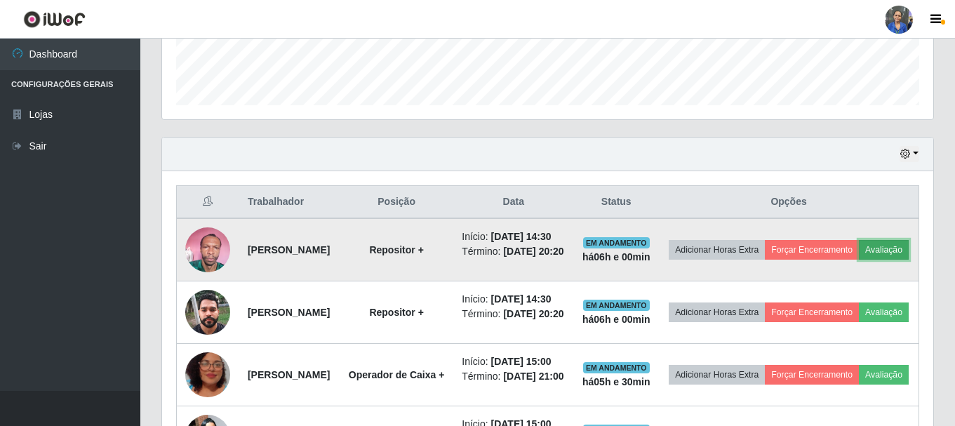
click at [859, 260] on button "Avaliação" at bounding box center [884, 250] width 50 height 20
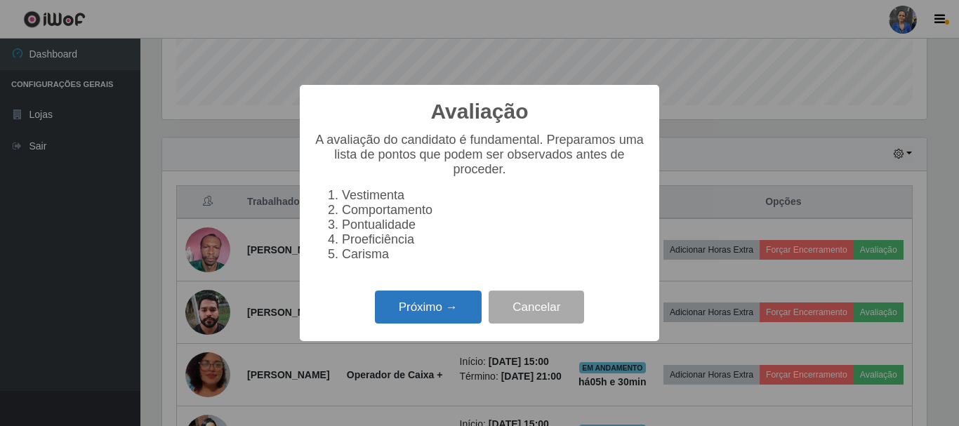
click at [440, 303] on button "Próximo →" at bounding box center [428, 307] width 107 height 33
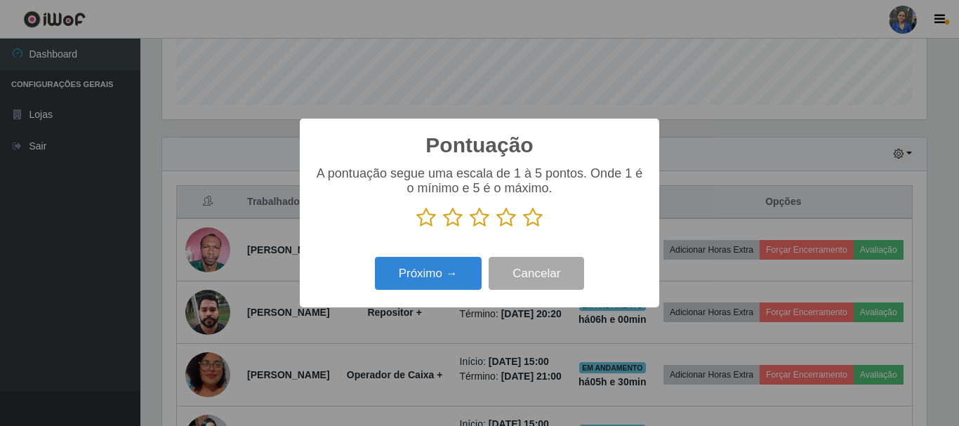
click at [543, 221] on p at bounding box center [479, 217] width 331 height 21
click at [538, 219] on icon at bounding box center [533, 217] width 20 height 21
click at [523, 228] on input "radio" at bounding box center [523, 228] width 0 height 0
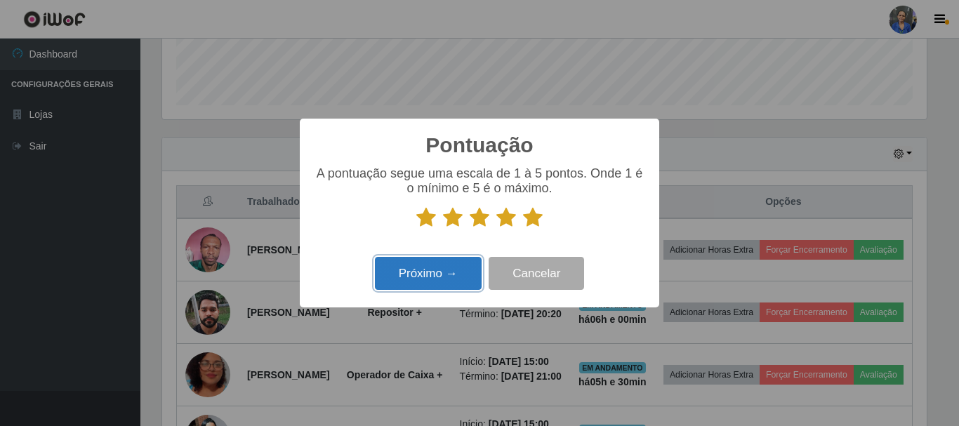
click at [455, 267] on button "Próximo →" at bounding box center [428, 273] width 107 height 33
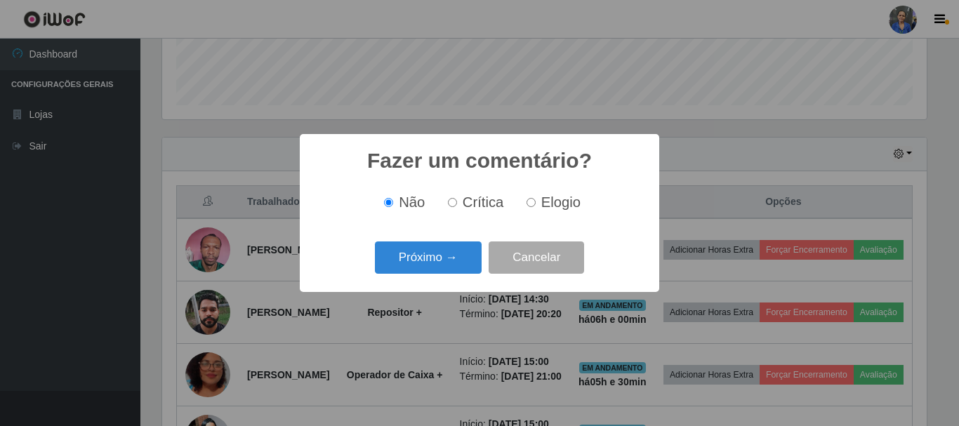
click at [548, 208] on span "Elogio" at bounding box center [560, 201] width 39 height 15
click at [536, 207] on input "Elogio" at bounding box center [530, 202] width 9 height 9
radio input "true"
click at [445, 260] on button "Próximo →" at bounding box center [428, 257] width 107 height 33
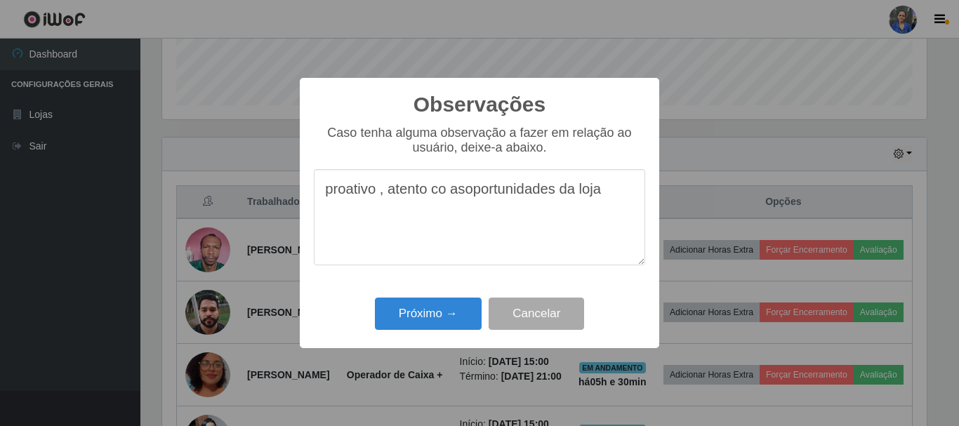
drag, startPoint x: 472, startPoint y: 197, endPoint x: 433, endPoint y: 199, distance: 38.7
click at [433, 199] on textarea "proativo , atento co asoportunidades da loja" at bounding box center [479, 217] width 331 height 96
click at [426, 198] on textarea "proativo , atento portunidades da loja" at bounding box center [479, 217] width 331 height 96
click at [489, 195] on textarea "proativo , tendencioso portunidades da loja" at bounding box center [479, 217] width 331 height 96
drag, startPoint x: 552, startPoint y: 195, endPoint x: 470, endPoint y: 205, distance: 82.7
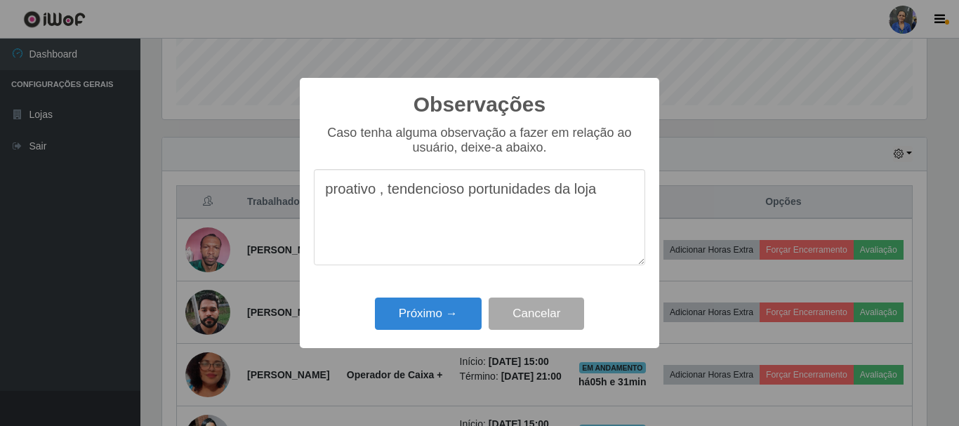
click at [470, 205] on textarea "proativo , tendencioso portunidades da loja" at bounding box center [479, 217] width 331 height 96
type textarea "proativo , tendencioso com as oportunidades da loja"
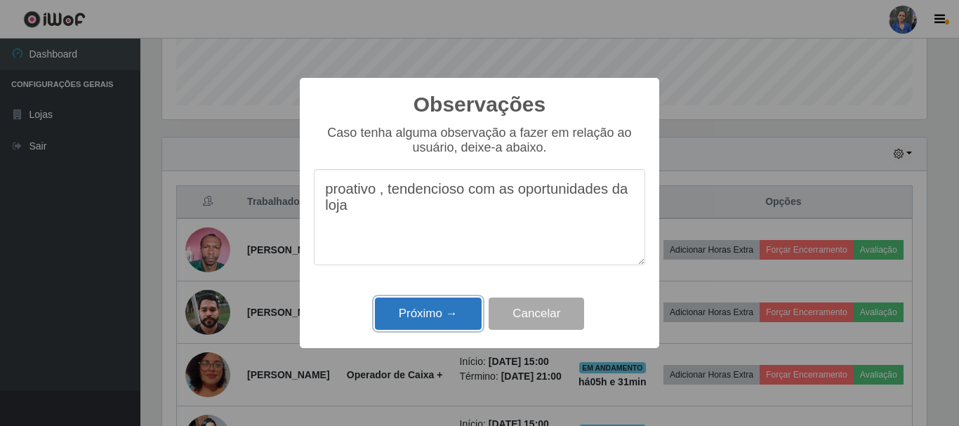
click at [432, 323] on button "Próximo →" at bounding box center [428, 314] width 107 height 33
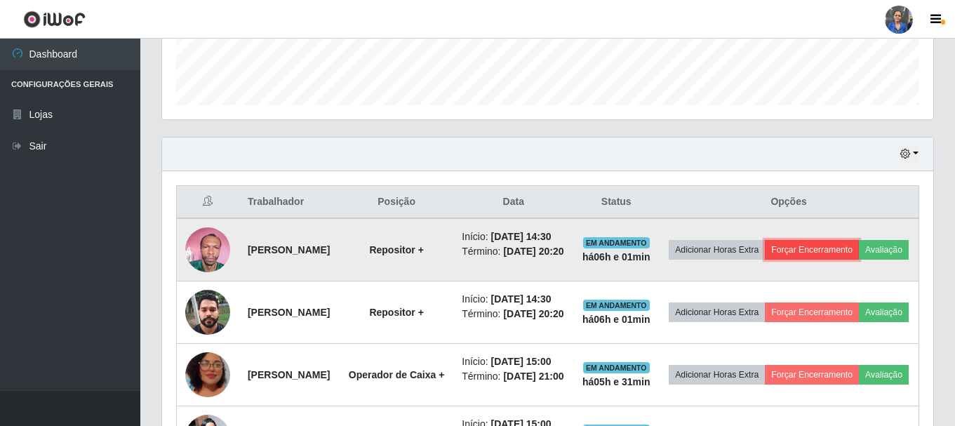
click at [859, 253] on button "Forçar Encerramento" at bounding box center [812, 250] width 94 height 20
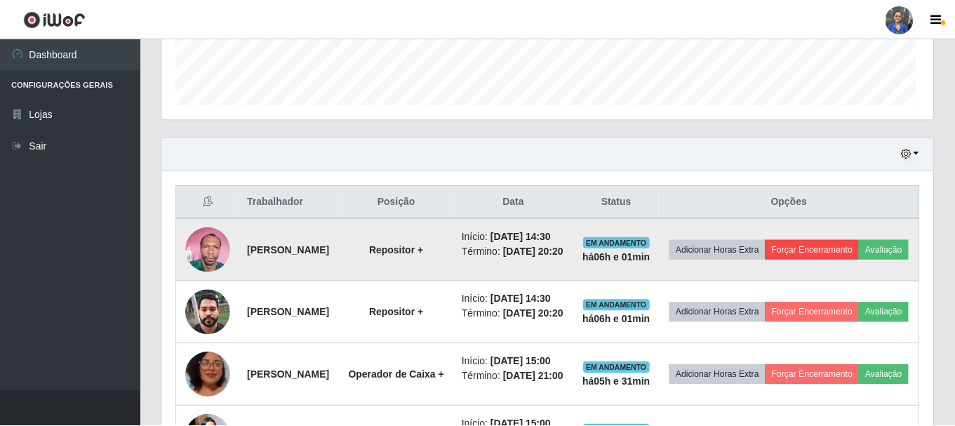
scroll to position [291, 764]
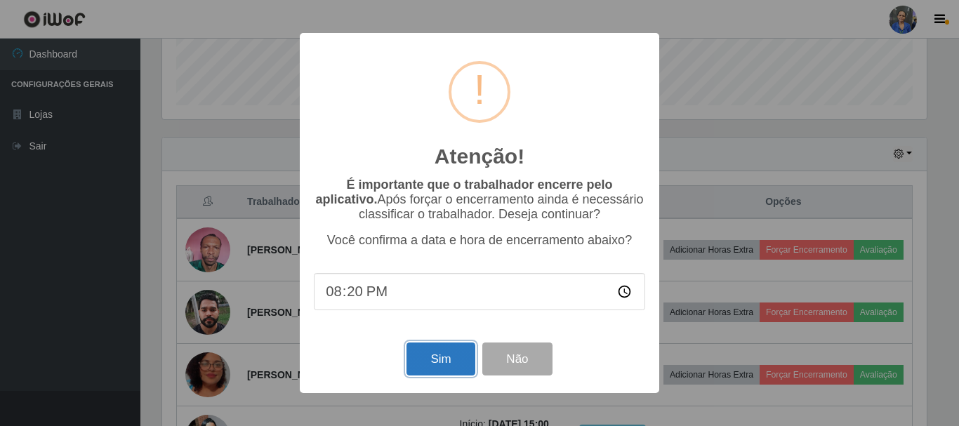
click at [422, 355] on button "Sim" at bounding box center [440, 359] width 68 height 33
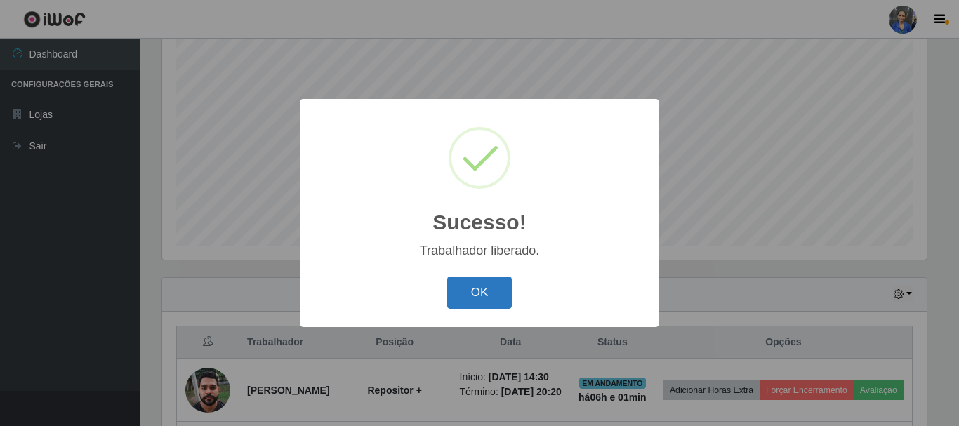
click at [493, 300] on button "OK" at bounding box center [479, 293] width 65 height 33
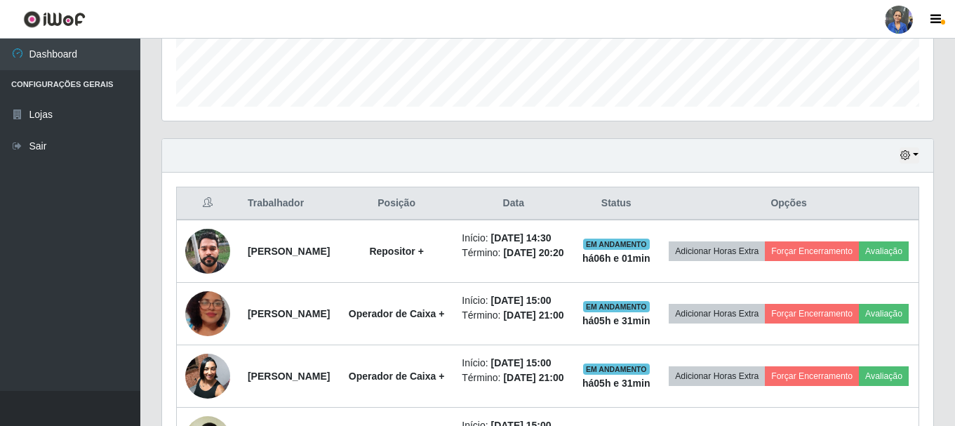
scroll to position [397, 0]
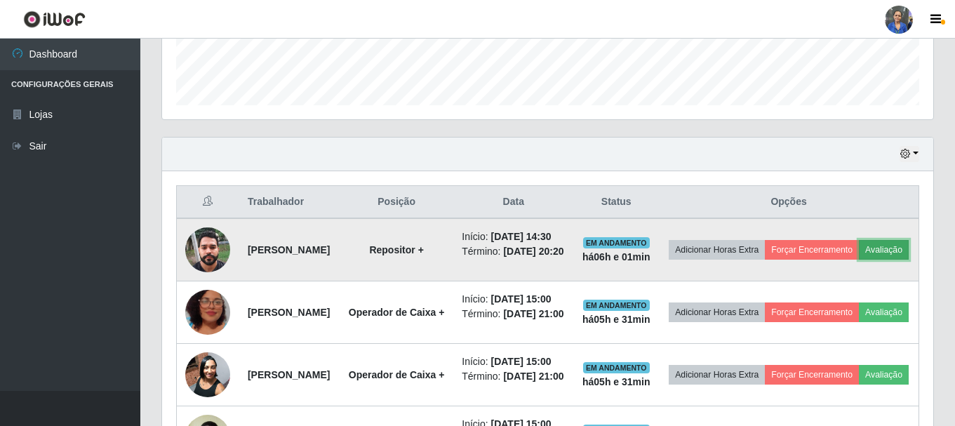
click at [859, 260] on button "Avaliação" at bounding box center [884, 250] width 50 height 20
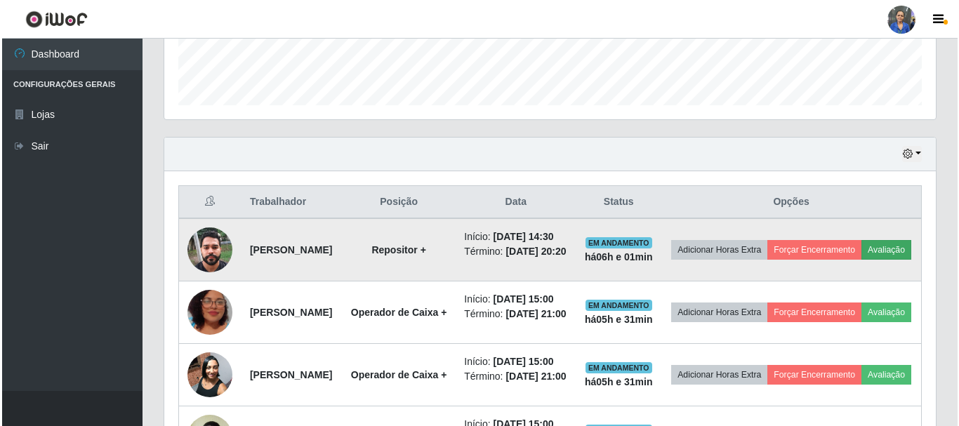
scroll to position [291, 764]
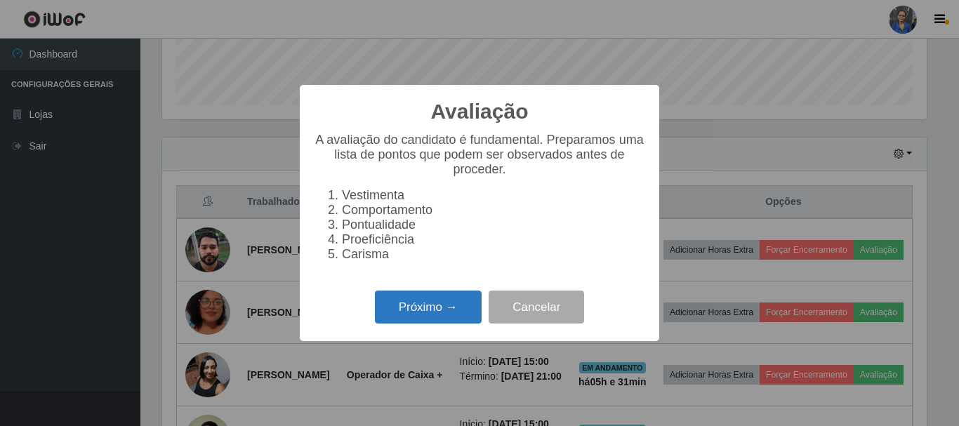
click at [420, 312] on button "Próximo →" at bounding box center [428, 307] width 107 height 33
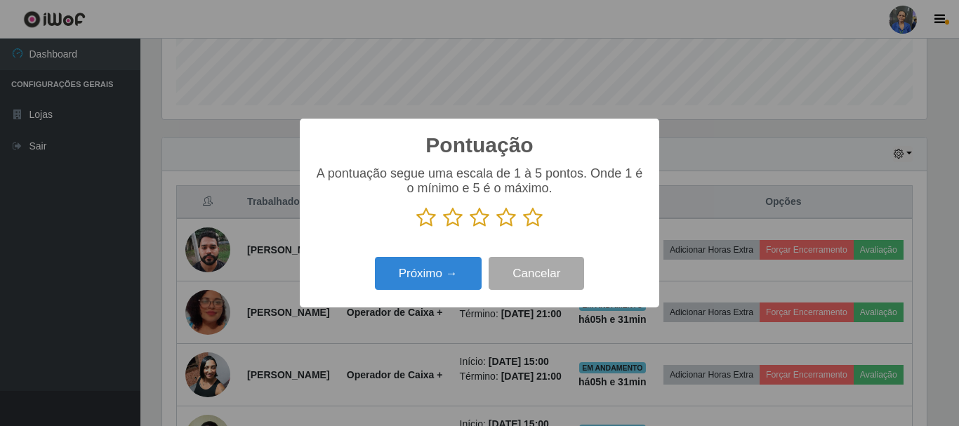
scroll to position [701619, 701146]
click at [531, 219] on icon at bounding box center [533, 217] width 20 height 21
click at [523, 228] on input "radio" at bounding box center [523, 228] width 0 height 0
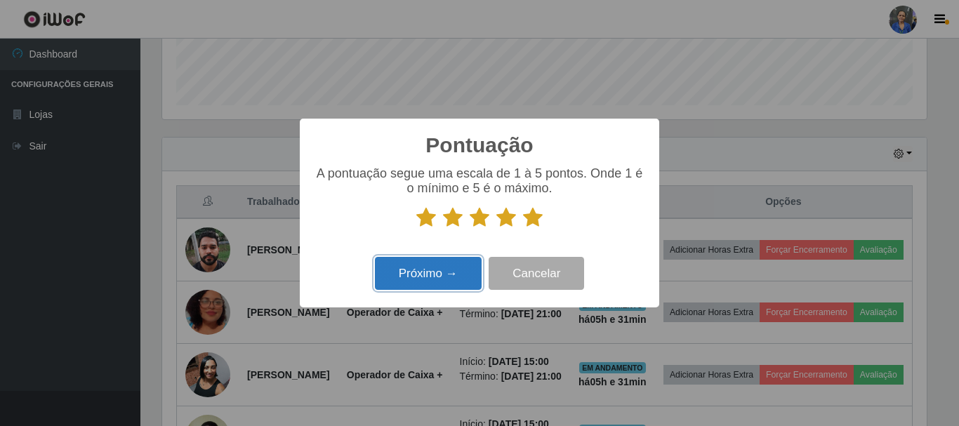
click at [439, 275] on button "Próximo →" at bounding box center [428, 273] width 107 height 33
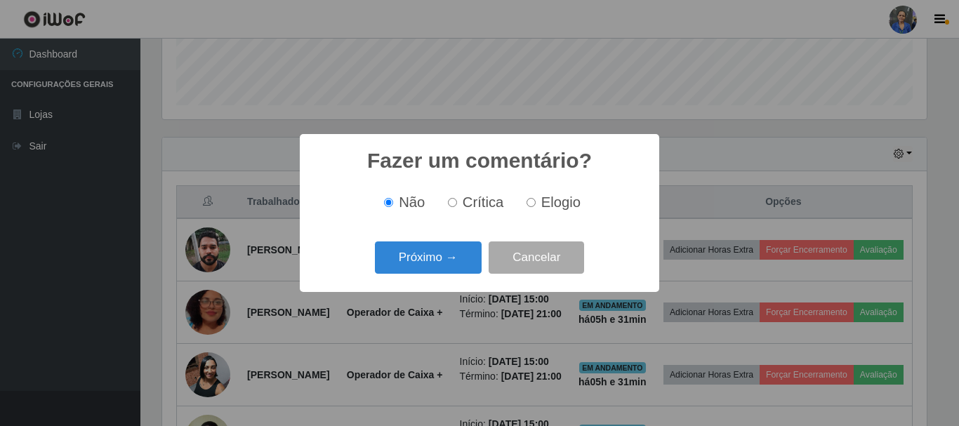
click at [538, 201] on label "Elogio" at bounding box center [551, 202] width 60 height 16
click at [536, 201] on input "Elogio" at bounding box center [530, 202] width 9 height 9
radio input "true"
click at [430, 260] on button "Próximo →" at bounding box center [428, 257] width 107 height 33
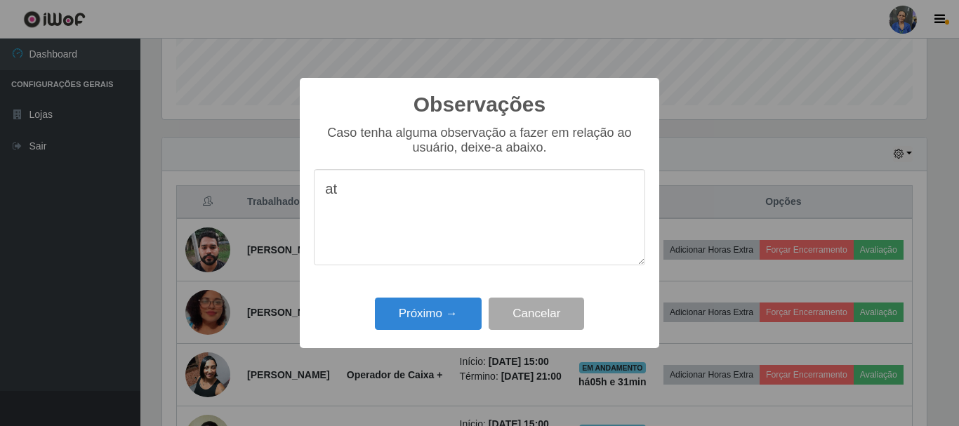
type textarea "a"
type textarea "proativo , cauteloso."
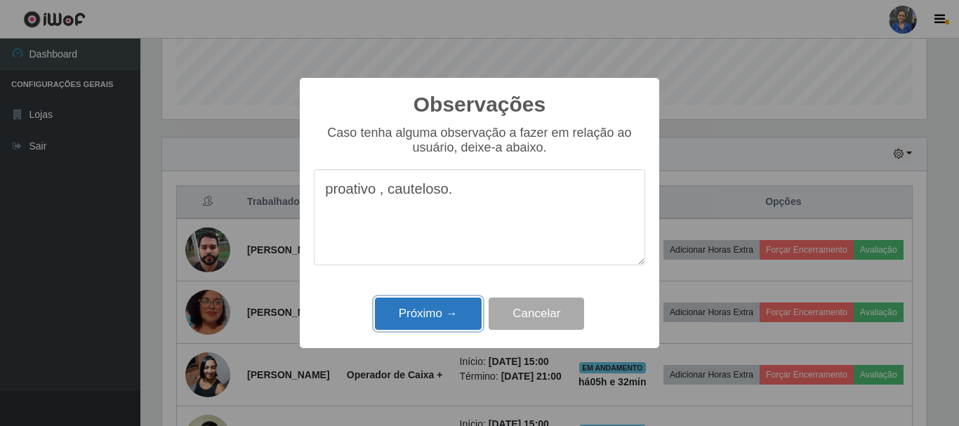
click at [413, 316] on button "Próximo →" at bounding box center [428, 314] width 107 height 33
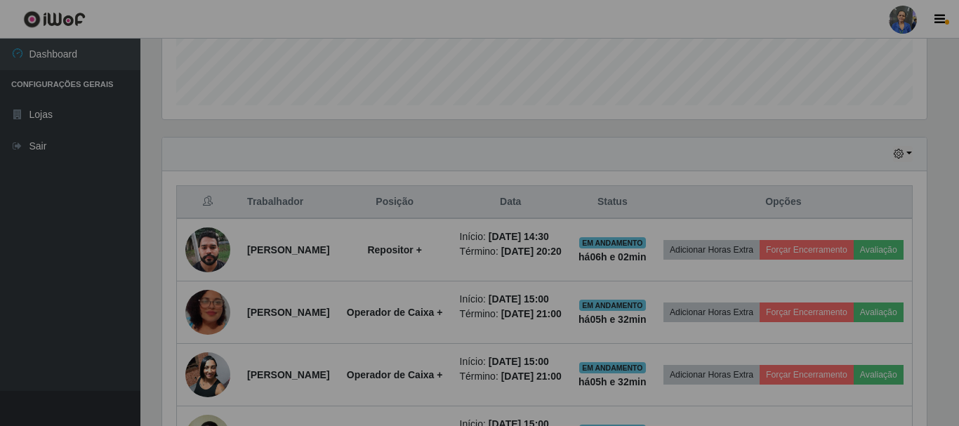
scroll to position [291, 771]
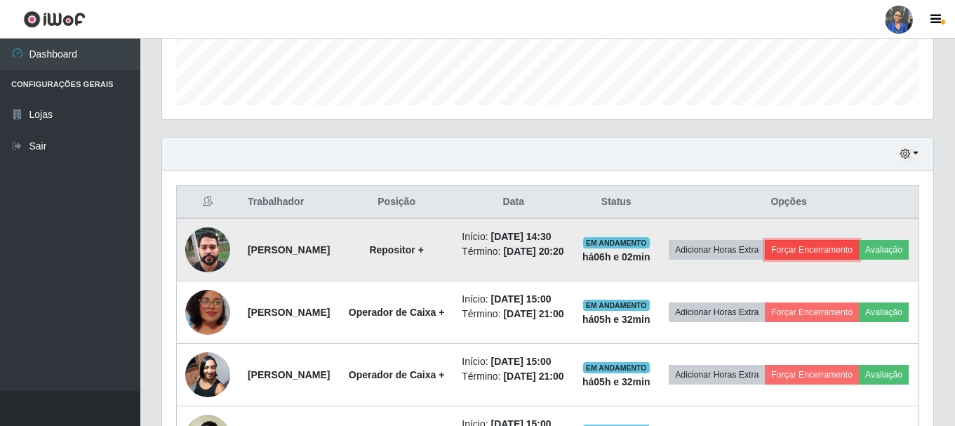
click at [859, 251] on button "Forçar Encerramento" at bounding box center [812, 250] width 94 height 20
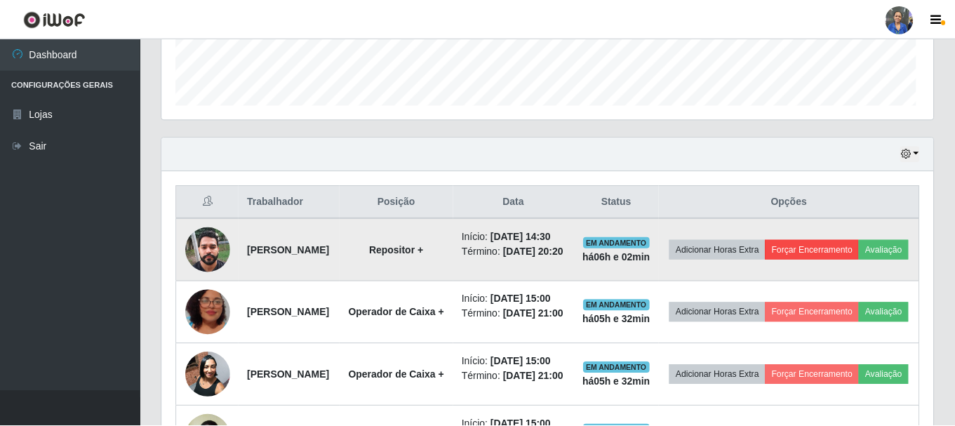
scroll to position [291, 764]
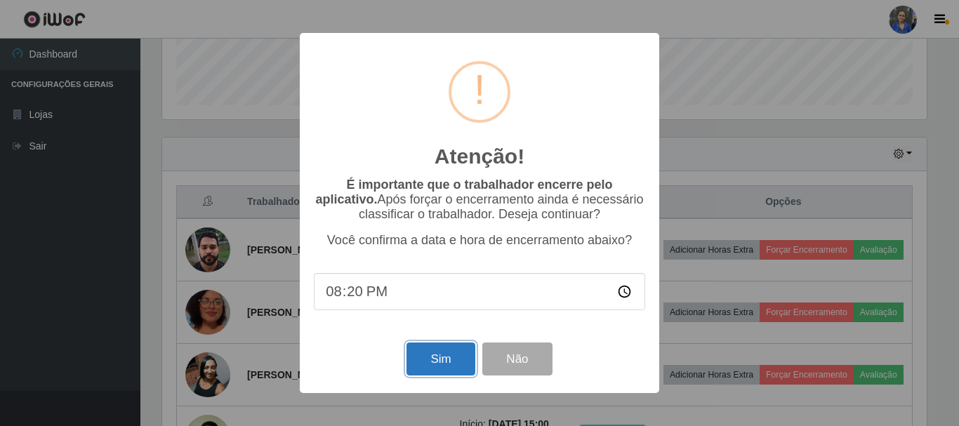
click at [439, 366] on button "Sim" at bounding box center [440, 359] width 68 height 33
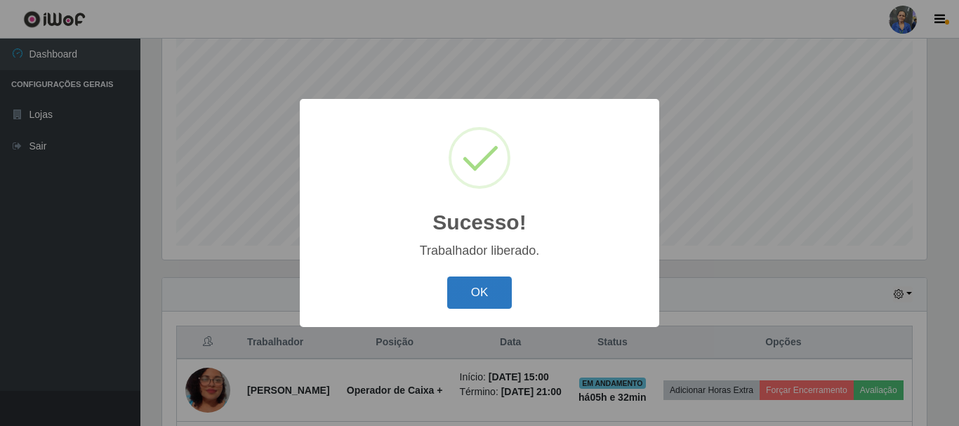
click at [480, 300] on button "OK" at bounding box center [479, 293] width 65 height 33
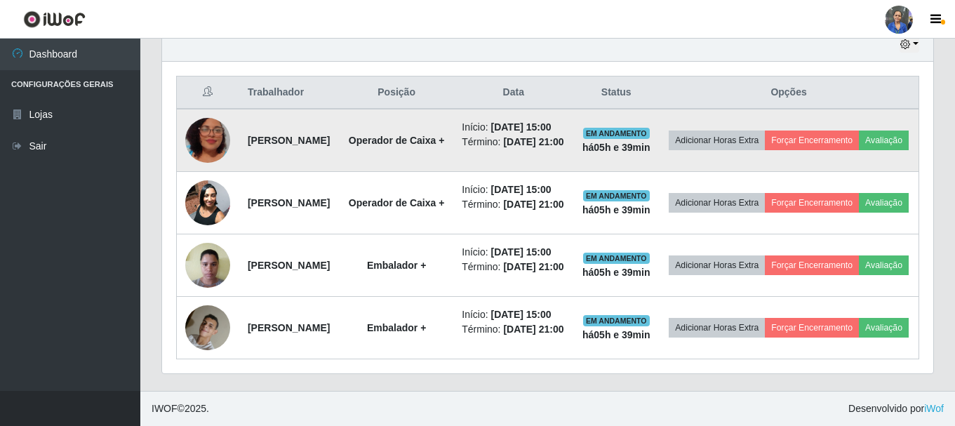
scroll to position [467, 0]
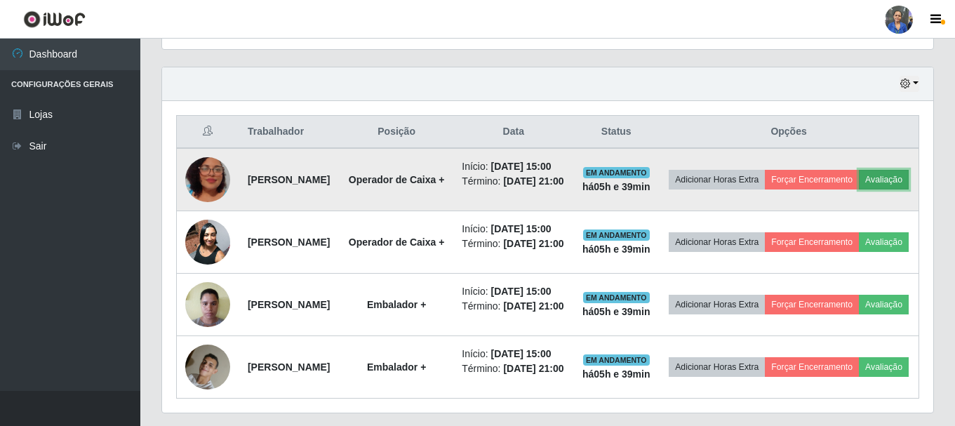
click at [859, 190] on button "Avaliação" at bounding box center [884, 180] width 50 height 20
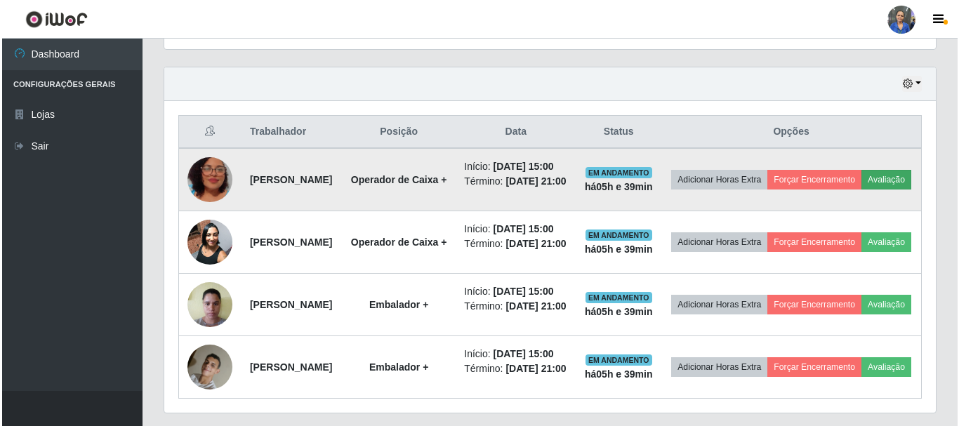
scroll to position [291, 764]
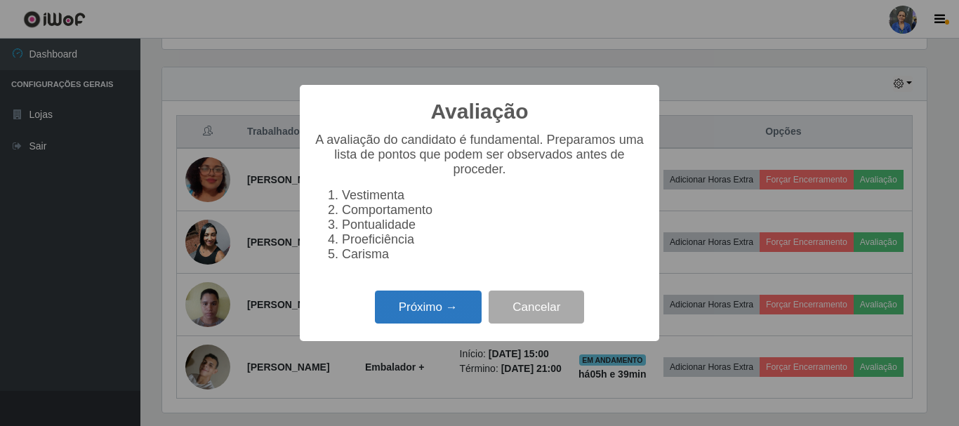
click at [416, 313] on button "Próximo →" at bounding box center [428, 307] width 107 height 33
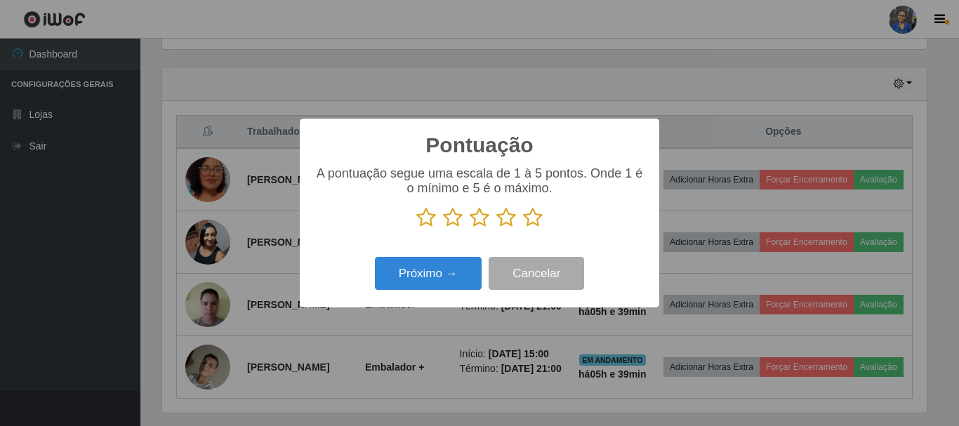
click at [529, 219] on icon at bounding box center [533, 217] width 20 height 21
click at [523, 228] on input "radio" at bounding box center [523, 228] width 0 height 0
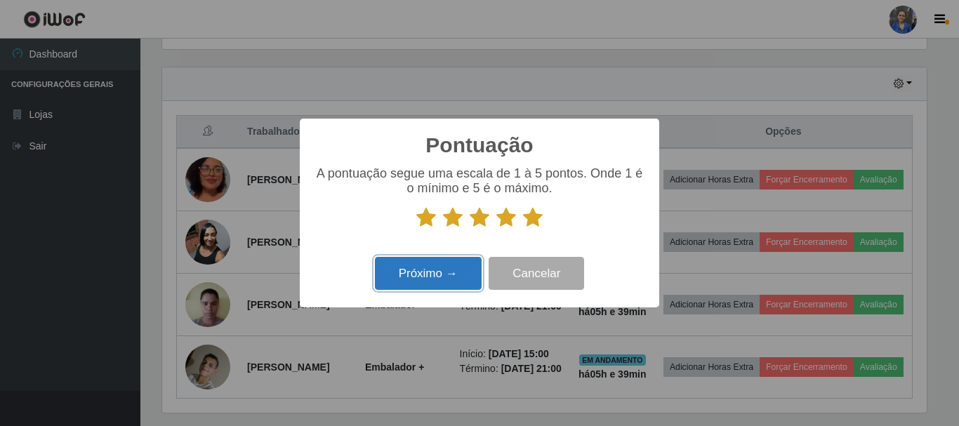
click at [378, 286] on button "Próximo →" at bounding box center [428, 273] width 107 height 33
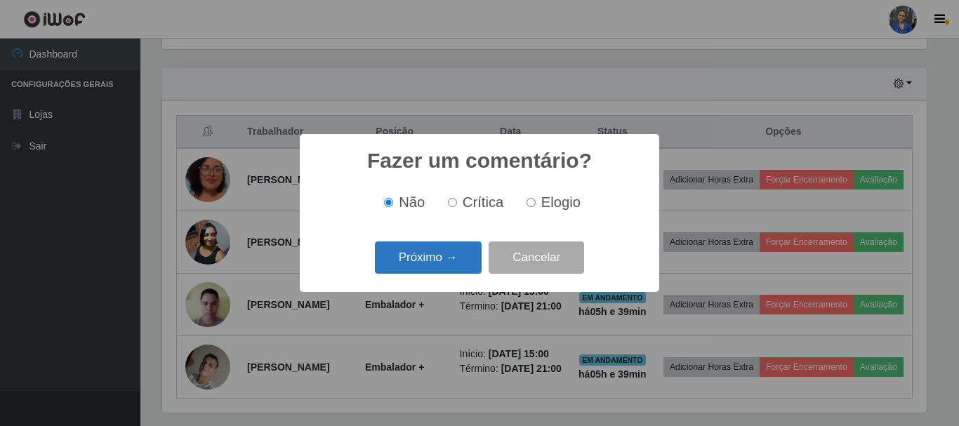
click at [451, 256] on button "Próximo →" at bounding box center [428, 257] width 107 height 33
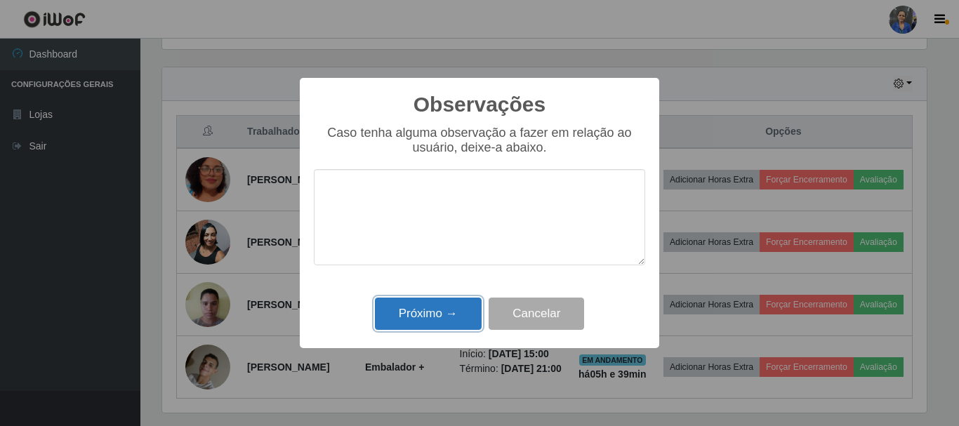
click at [435, 302] on button "Próximo →" at bounding box center [428, 314] width 107 height 33
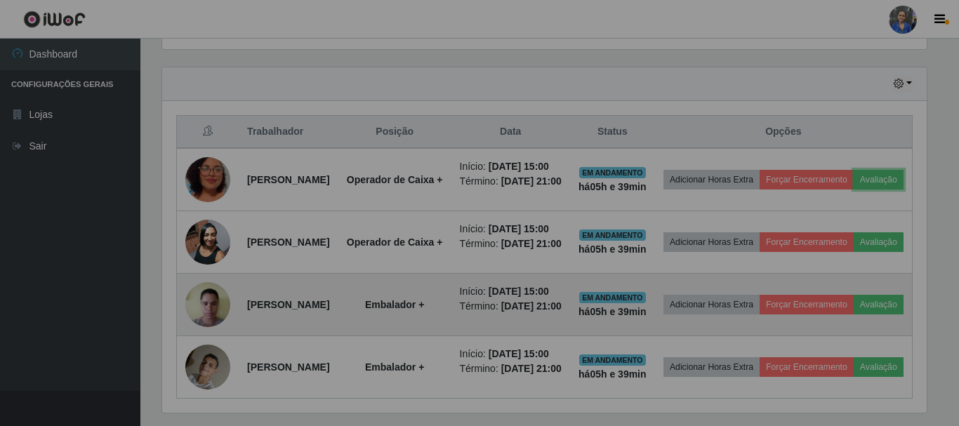
scroll to position [291, 771]
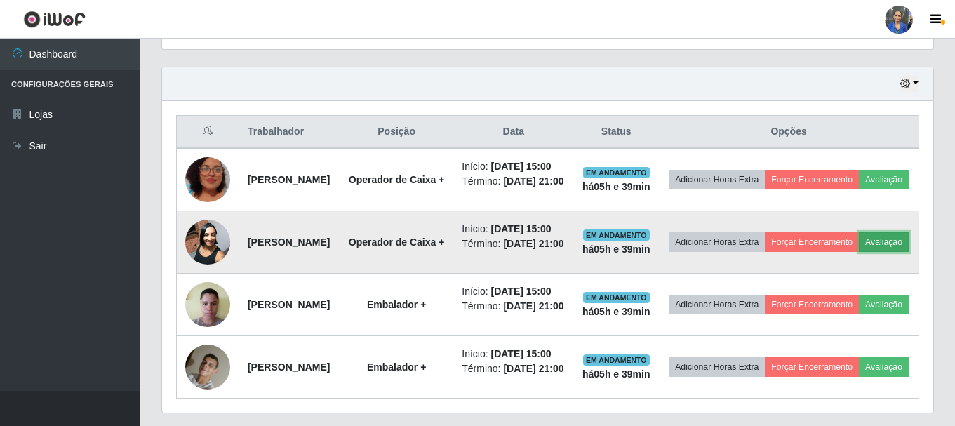
click at [859, 252] on button "Avaliação" at bounding box center [884, 242] width 50 height 20
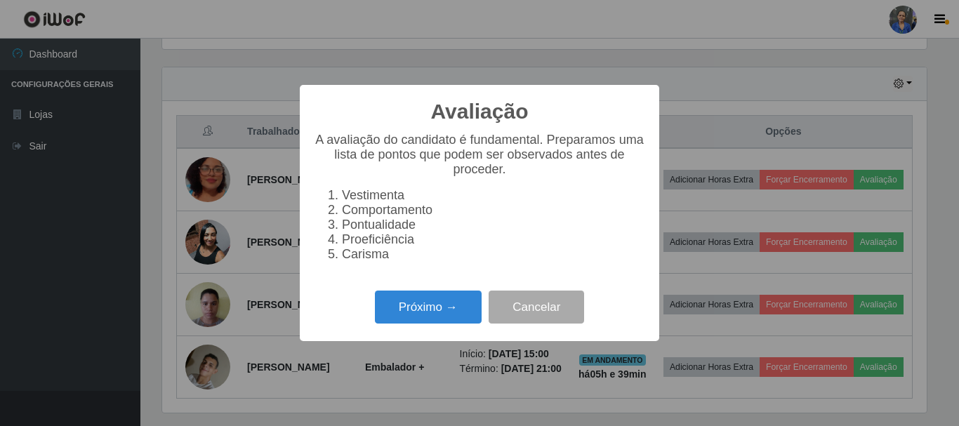
scroll to position [291, 764]
click at [397, 310] on button "Próximo →" at bounding box center [428, 307] width 107 height 33
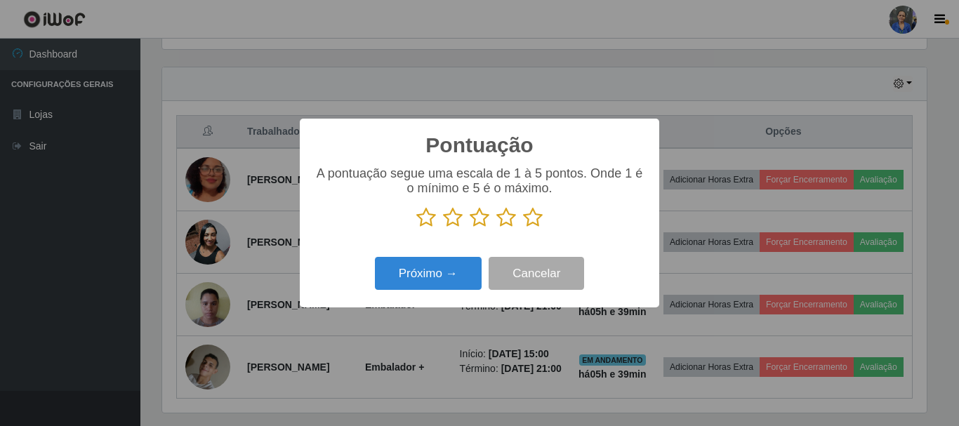
click at [536, 220] on icon at bounding box center [533, 217] width 20 height 21
click at [523, 228] on input "radio" at bounding box center [523, 228] width 0 height 0
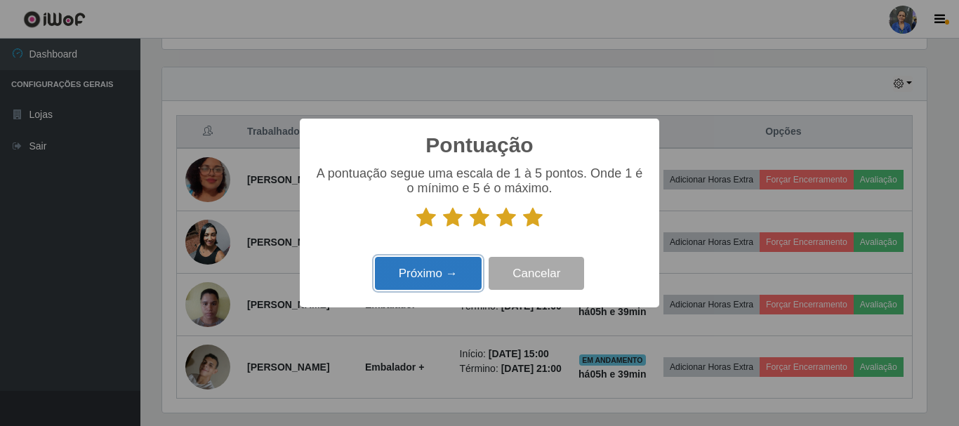
click at [434, 277] on button "Próximo →" at bounding box center [428, 273] width 107 height 33
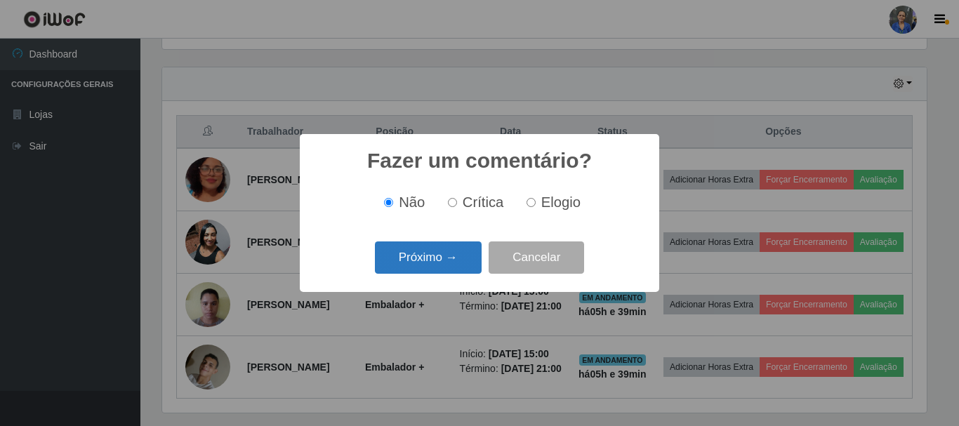
click at [437, 251] on button "Próximo →" at bounding box center [428, 257] width 107 height 33
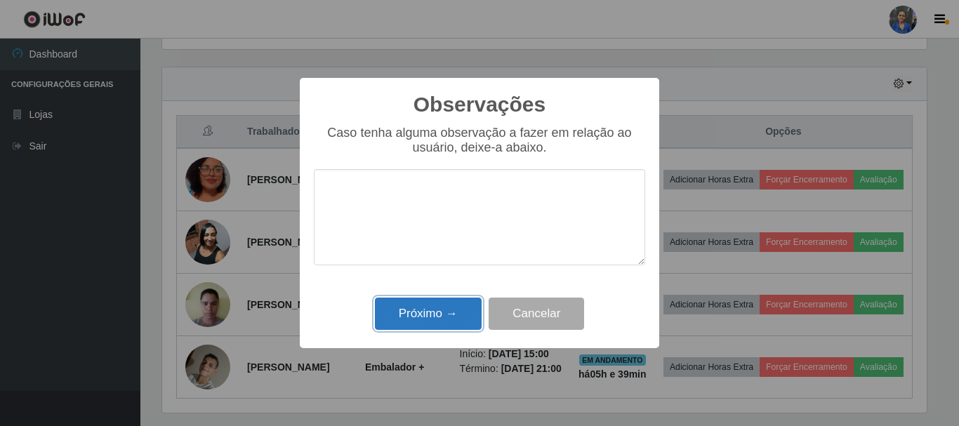
click at [441, 311] on button "Próximo →" at bounding box center [428, 314] width 107 height 33
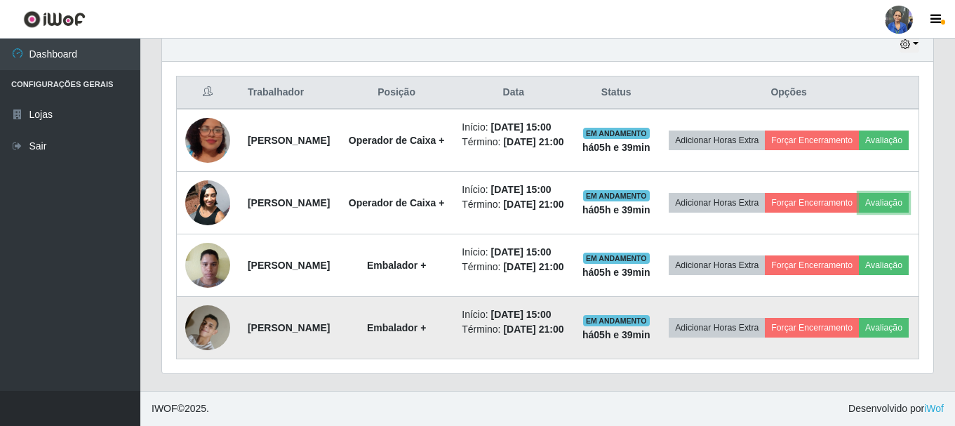
scroll to position [607, 0]
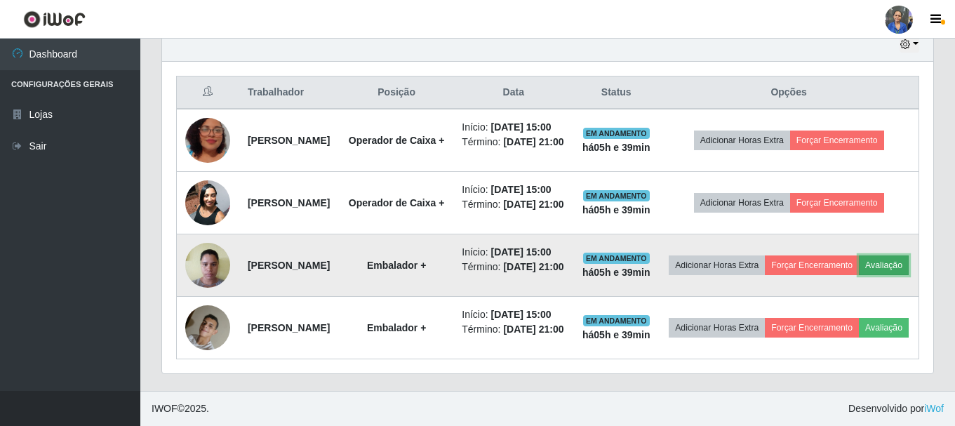
click at [859, 255] on button "Avaliação" at bounding box center [884, 265] width 50 height 20
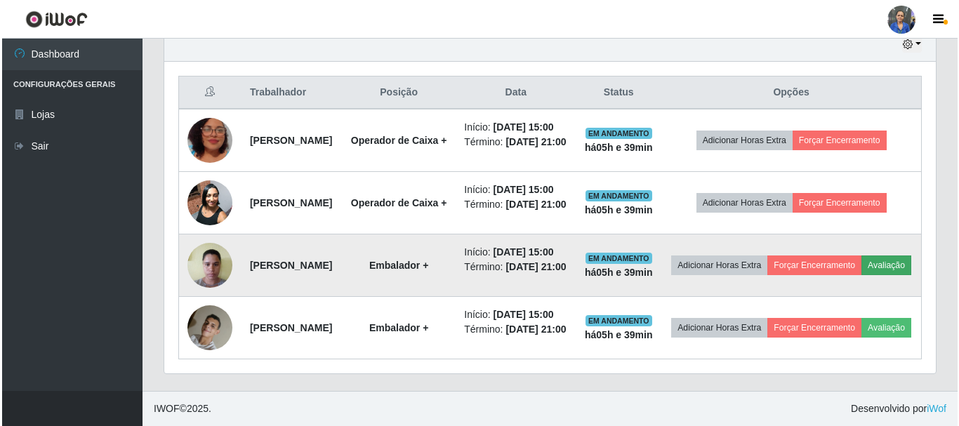
scroll to position [291, 764]
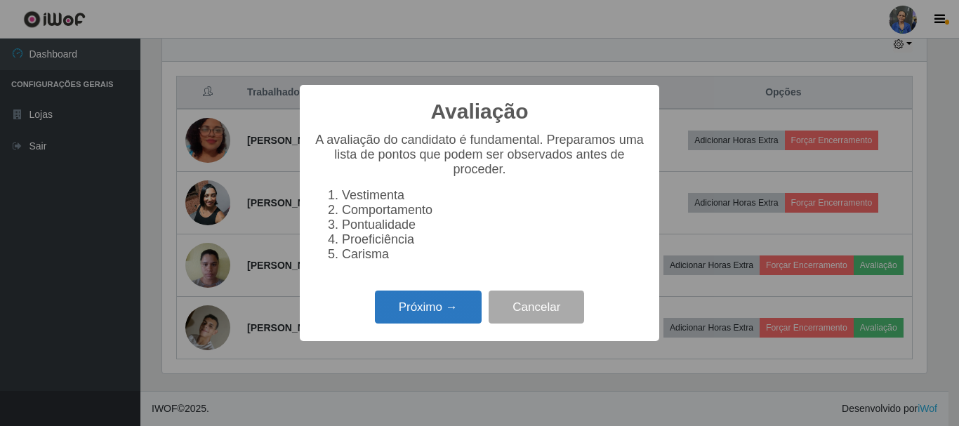
click at [437, 308] on button "Próximo →" at bounding box center [428, 307] width 107 height 33
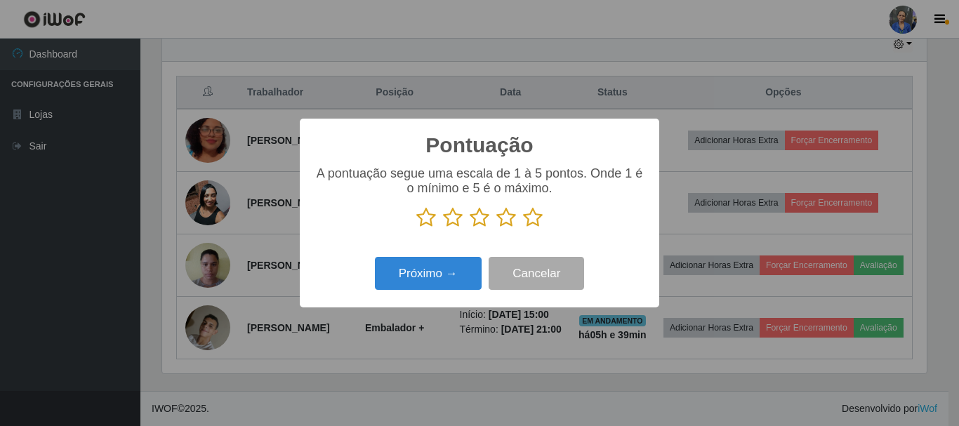
click at [529, 220] on icon at bounding box center [533, 217] width 20 height 21
click at [523, 228] on input "radio" at bounding box center [523, 228] width 0 height 0
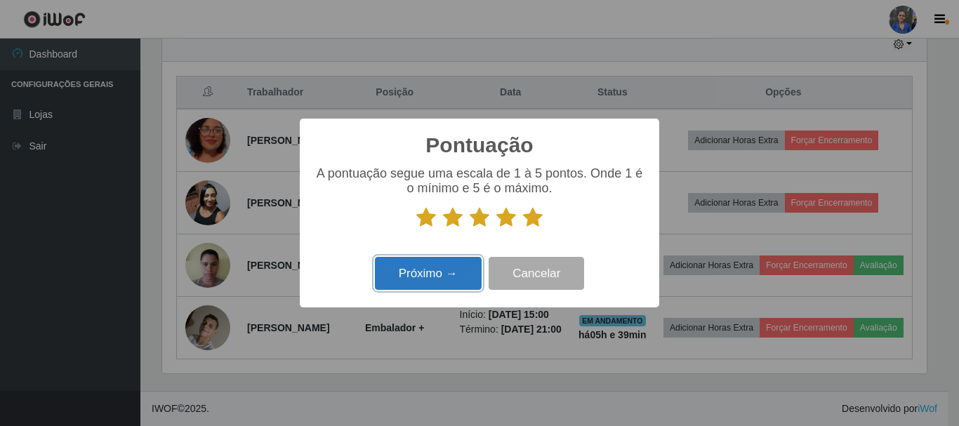
click at [449, 267] on button "Próximo →" at bounding box center [428, 273] width 107 height 33
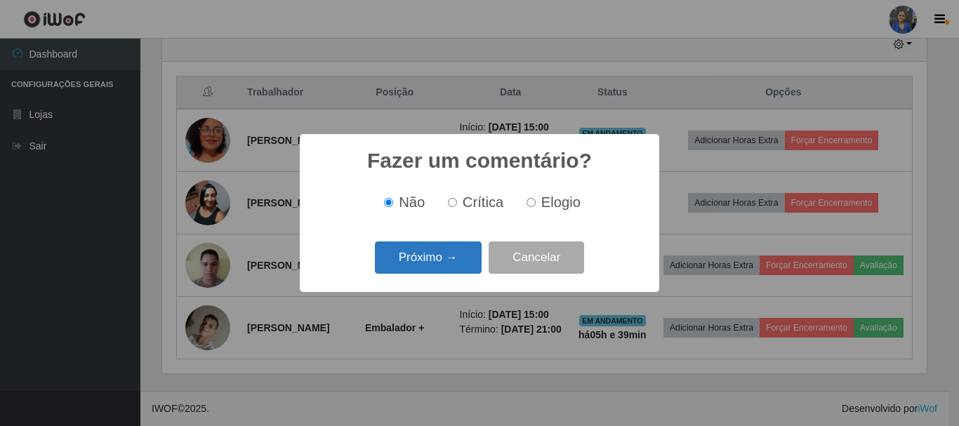
click at [446, 260] on button "Próximo →" at bounding box center [428, 257] width 107 height 33
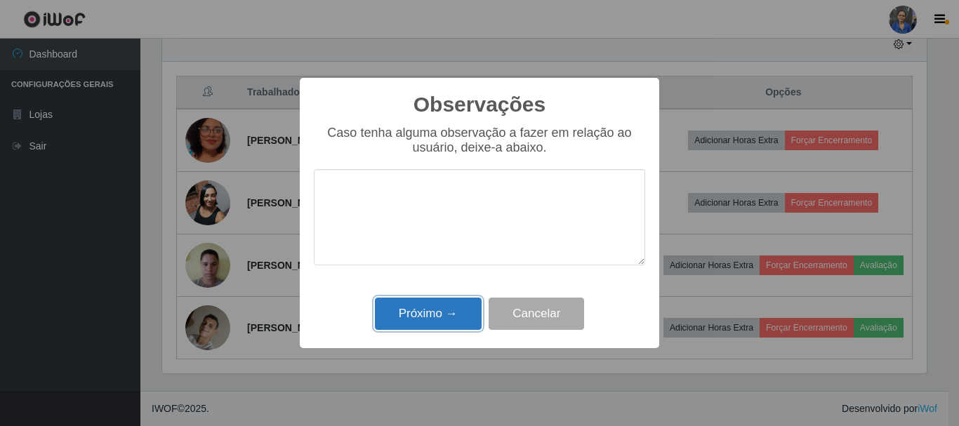
click at [432, 314] on button "Próximo →" at bounding box center [428, 314] width 107 height 33
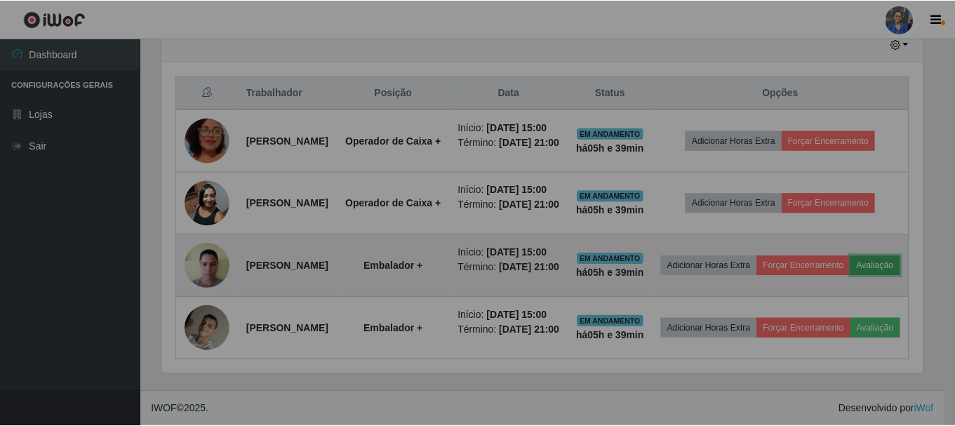
scroll to position [291, 771]
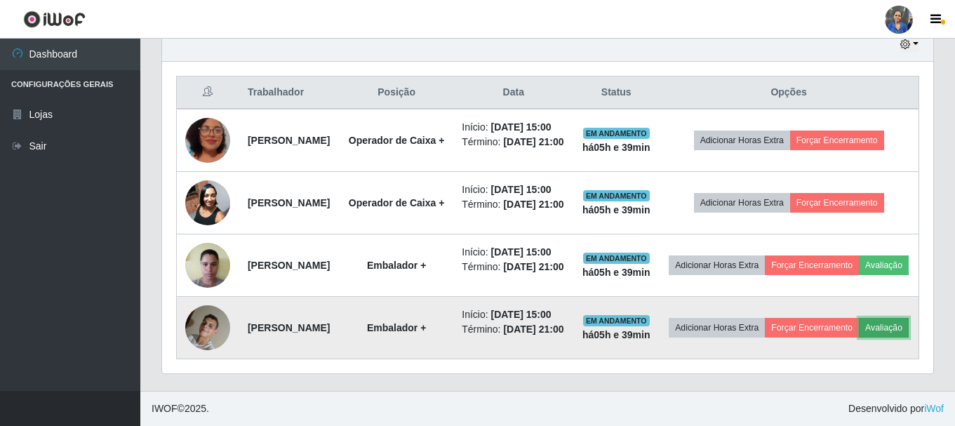
click at [859, 329] on button "Avaliação" at bounding box center [884, 328] width 50 height 20
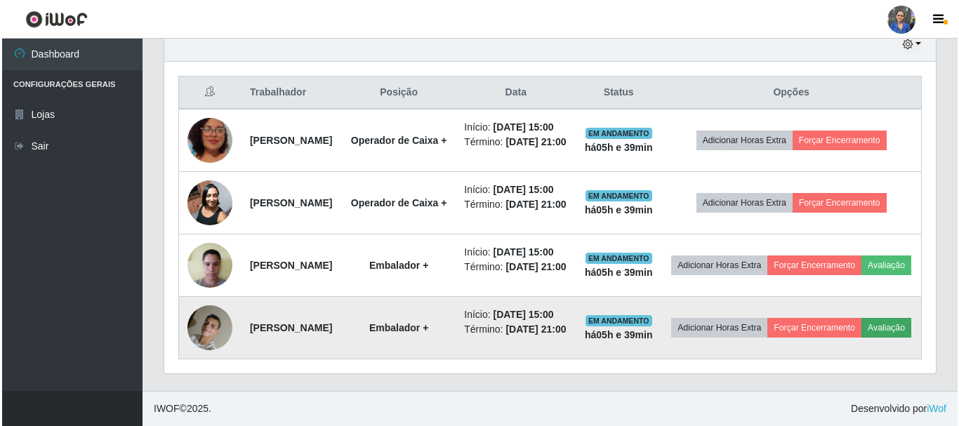
scroll to position [291, 764]
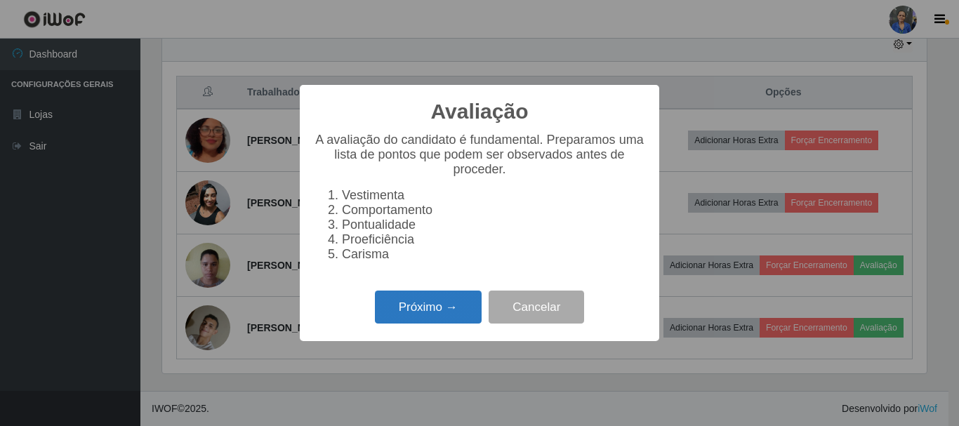
click at [417, 312] on button "Próximo →" at bounding box center [428, 307] width 107 height 33
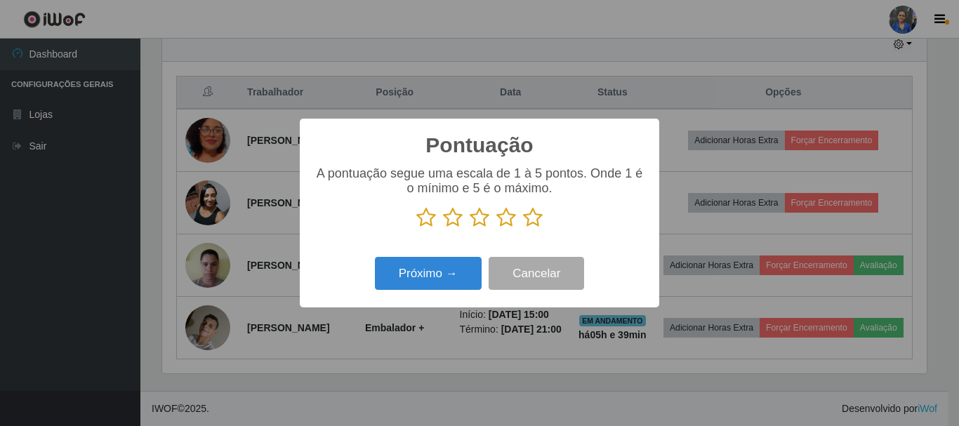
click at [530, 220] on icon at bounding box center [533, 217] width 20 height 21
click at [523, 228] on input "radio" at bounding box center [523, 228] width 0 height 0
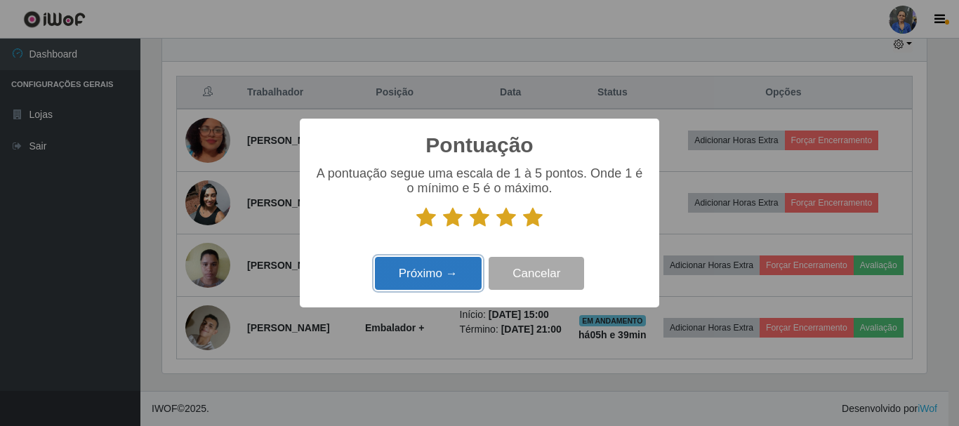
click at [453, 270] on button "Próximo →" at bounding box center [428, 273] width 107 height 33
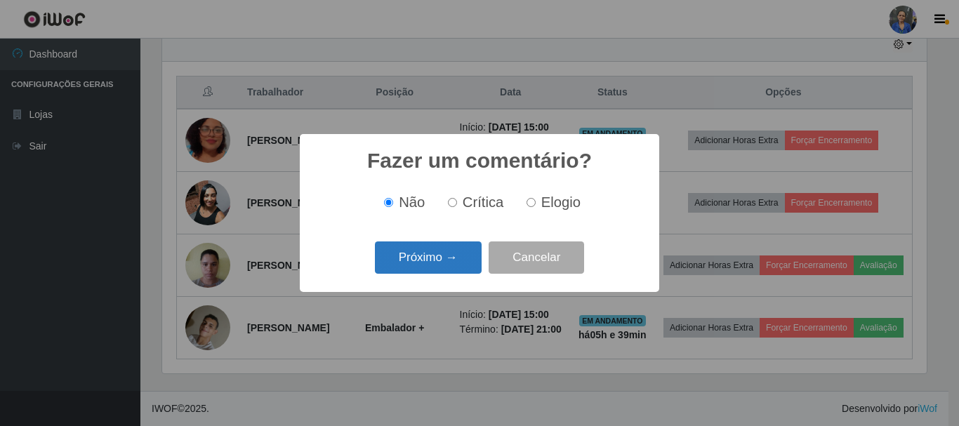
click at [421, 251] on button "Próximo →" at bounding box center [428, 257] width 107 height 33
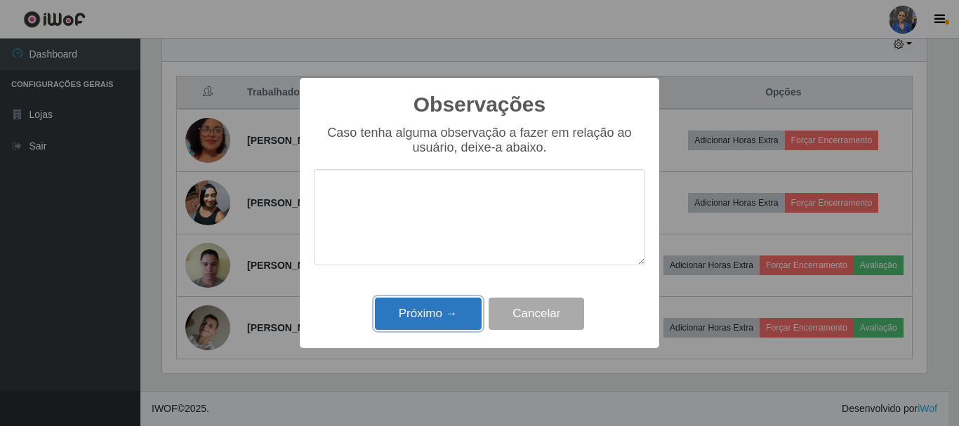
click at [427, 305] on button "Próximo →" at bounding box center [428, 314] width 107 height 33
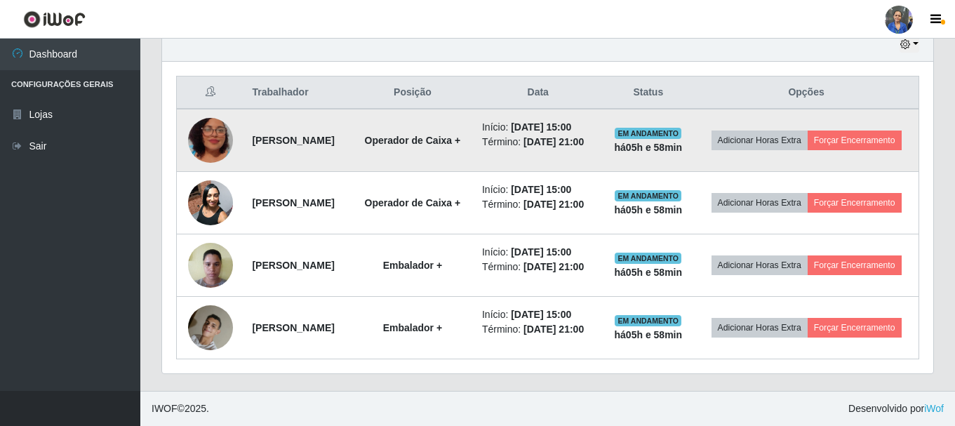
scroll to position [478, 0]
